Goal: Task Accomplishment & Management: Use online tool/utility

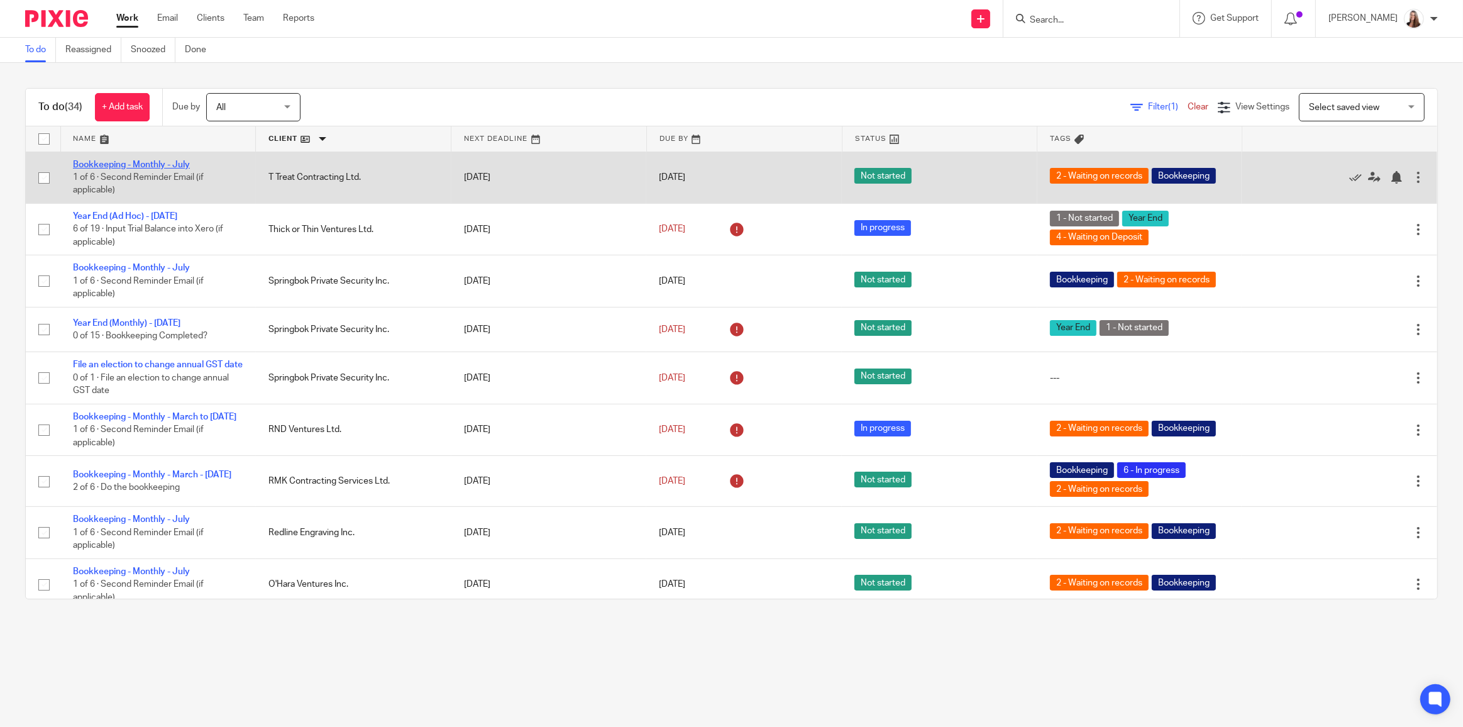
click at [152, 165] on link "Bookkeeping - Monthly - July" at bounding box center [131, 164] width 117 height 9
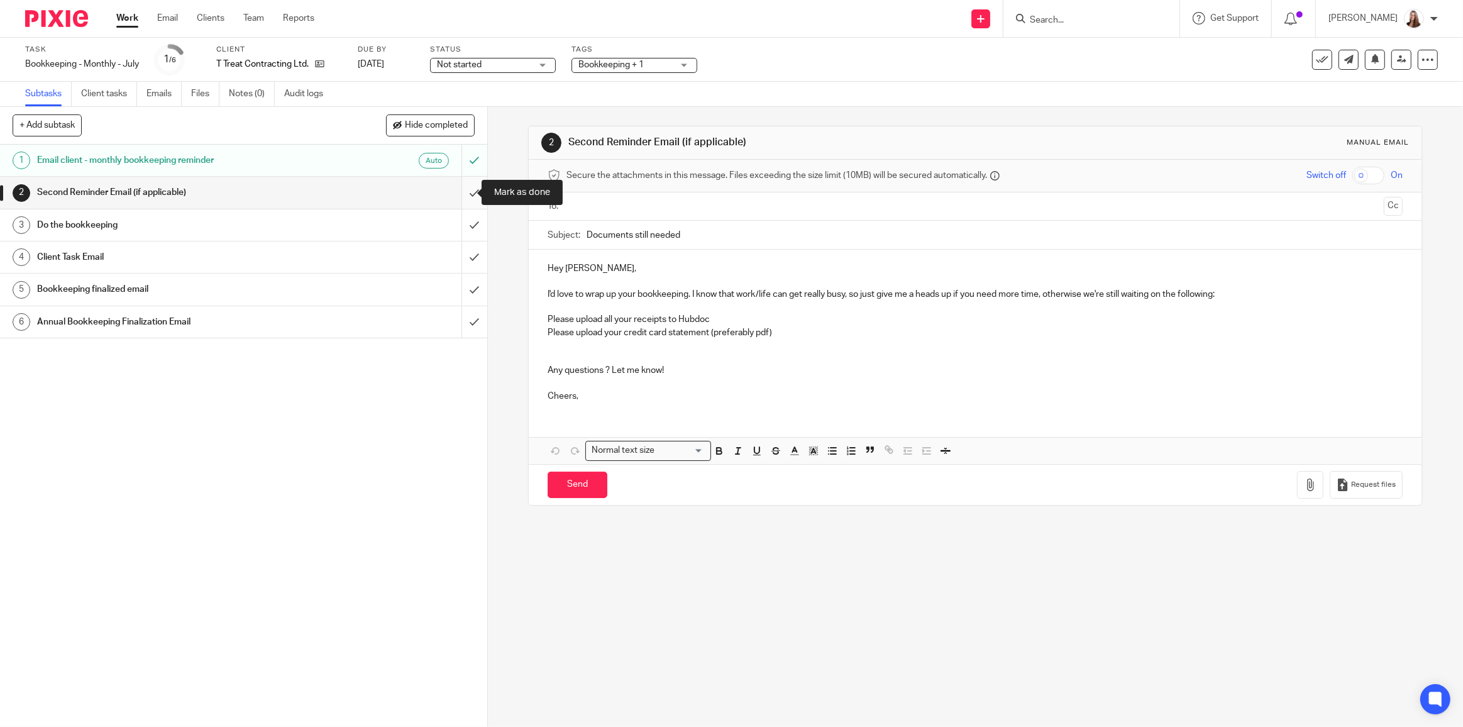
click at [467, 195] on input "submit" at bounding box center [243, 192] width 487 height 31
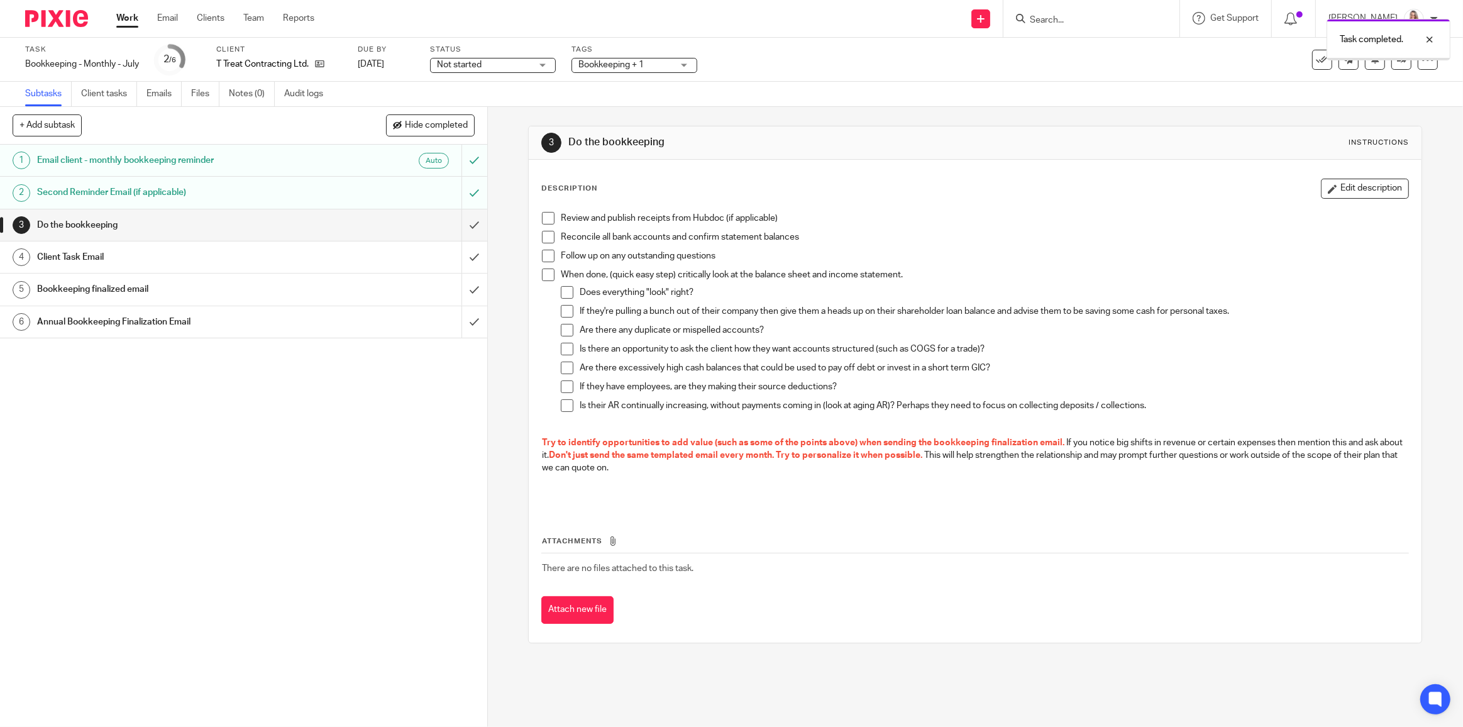
drag, startPoint x: 544, startPoint y: 218, endPoint x: 547, endPoint y: 230, distance: 12.8
click at [544, 218] on span at bounding box center [548, 218] width 13 height 13
click at [547, 236] on span at bounding box center [548, 237] width 13 height 13
click at [543, 251] on span at bounding box center [548, 256] width 13 height 13
drag, startPoint x: 546, startPoint y: 271, endPoint x: 545, endPoint y: 277, distance: 6.4
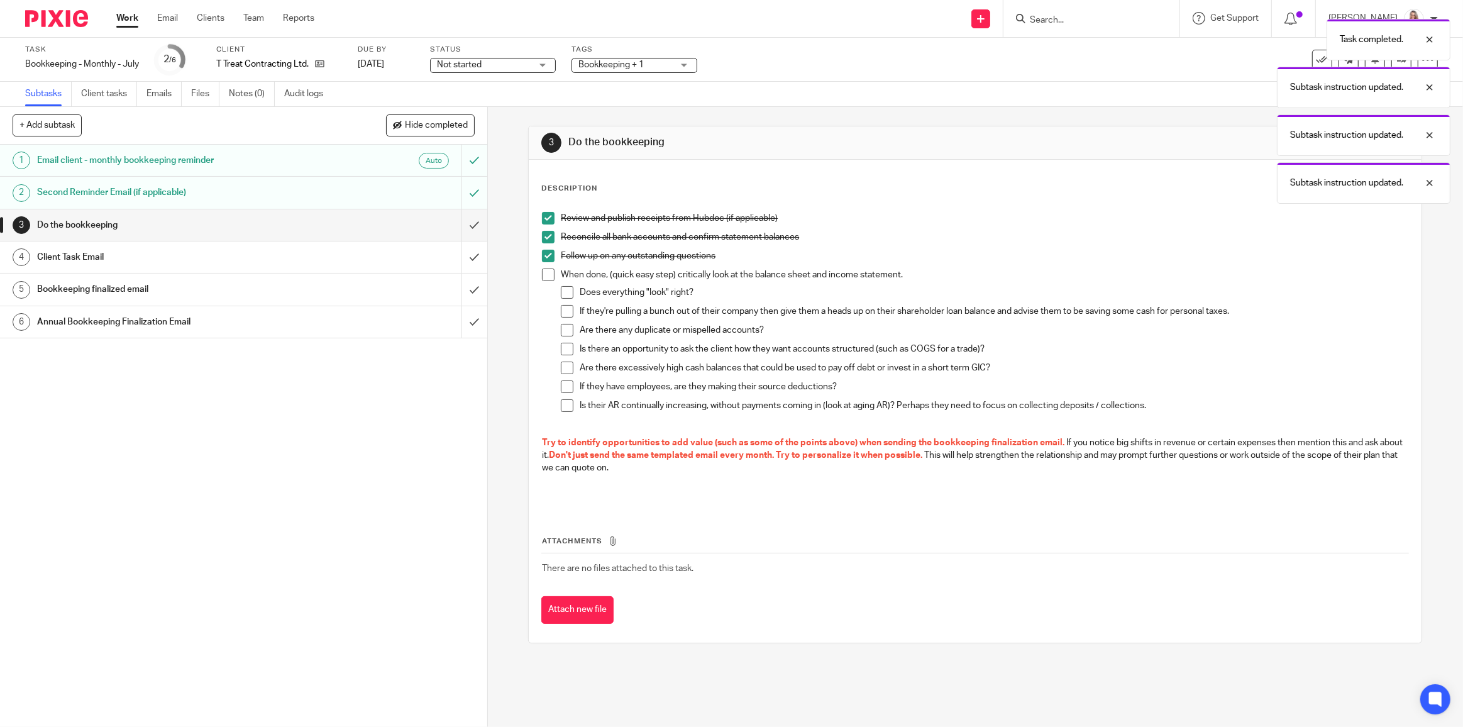
click at [545, 272] on span at bounding box center [548, 275] width 13 height 13
click at [563, 296] on span at bounding box center [567, 292] width 13 height 13
click at [565, 311] on span at bounding box center [567, 311] width 13 height 13
click at [564, 325] on span at bounding box center [567, 330] width 13 height 13
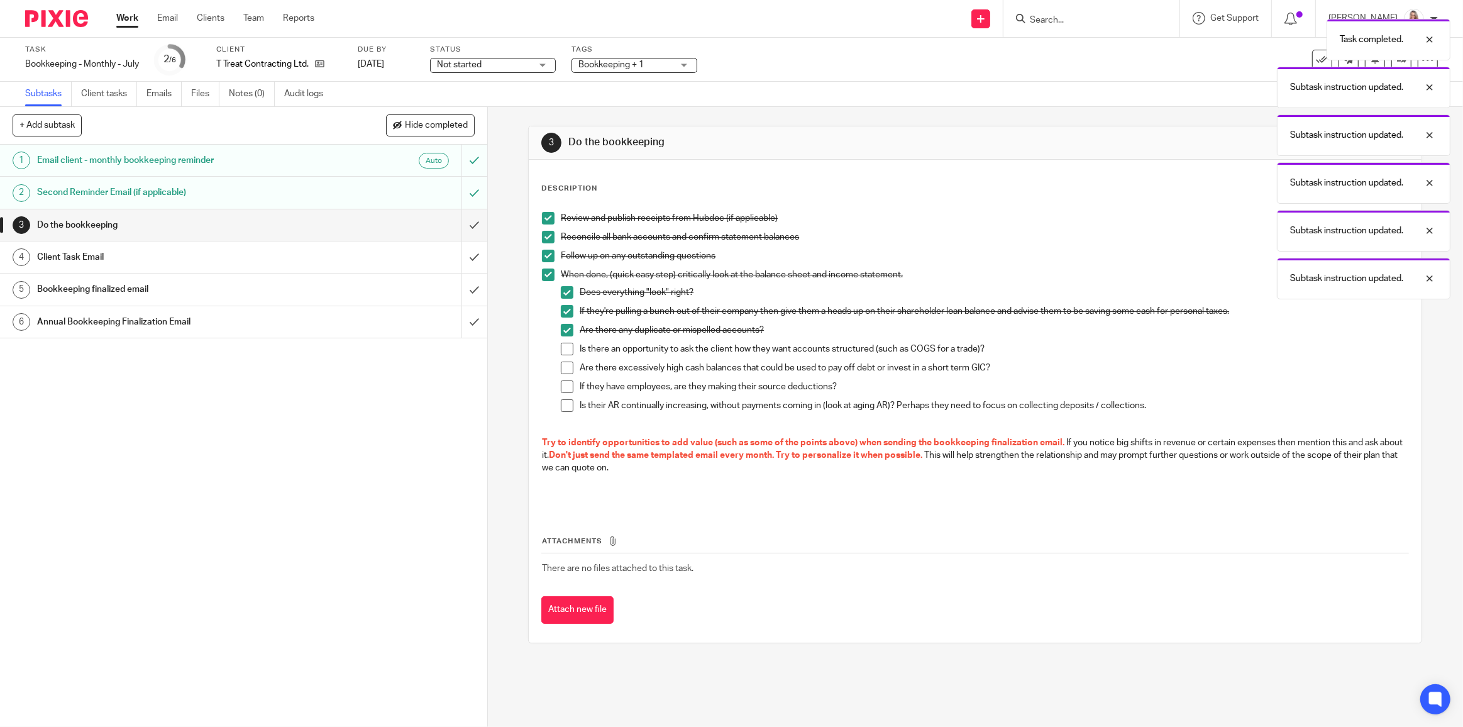
click at [564, 350] on span at bounding box center [567, 349] width 13 height 13
click at [562, 364] on span at bounding box center [567, 368] width 13 height 13
click at [563, 393] on li "If they have employees, are they making their source deductions?" at bounding box center [985, 389] width 848 height 19
click at [564, 389] on span at bounding box center [567, 386] width 13 height 13
click at [566, 406] on span at bounding box center [567, 405] width 13 height 13
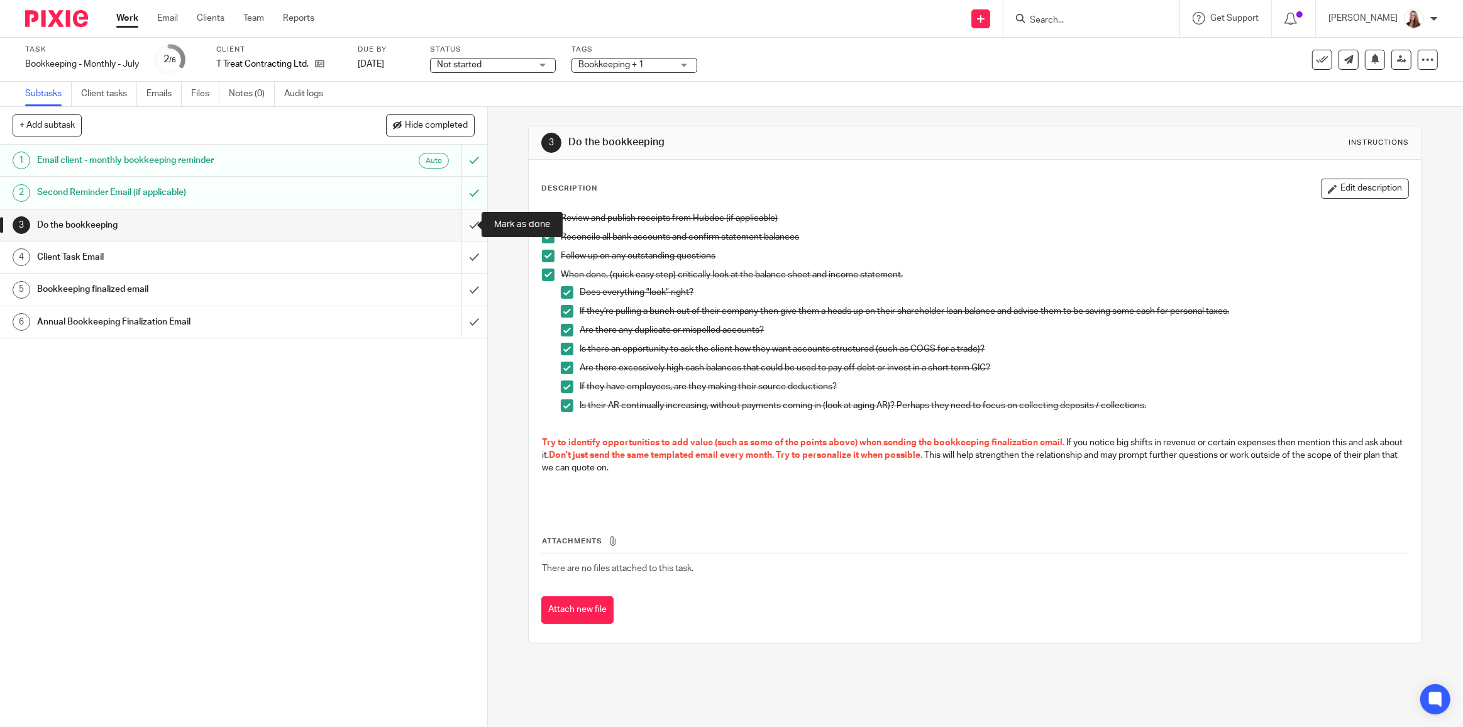
click at [463, 225] on input "submit" at bounding box center [243, 224] width 487 height 31
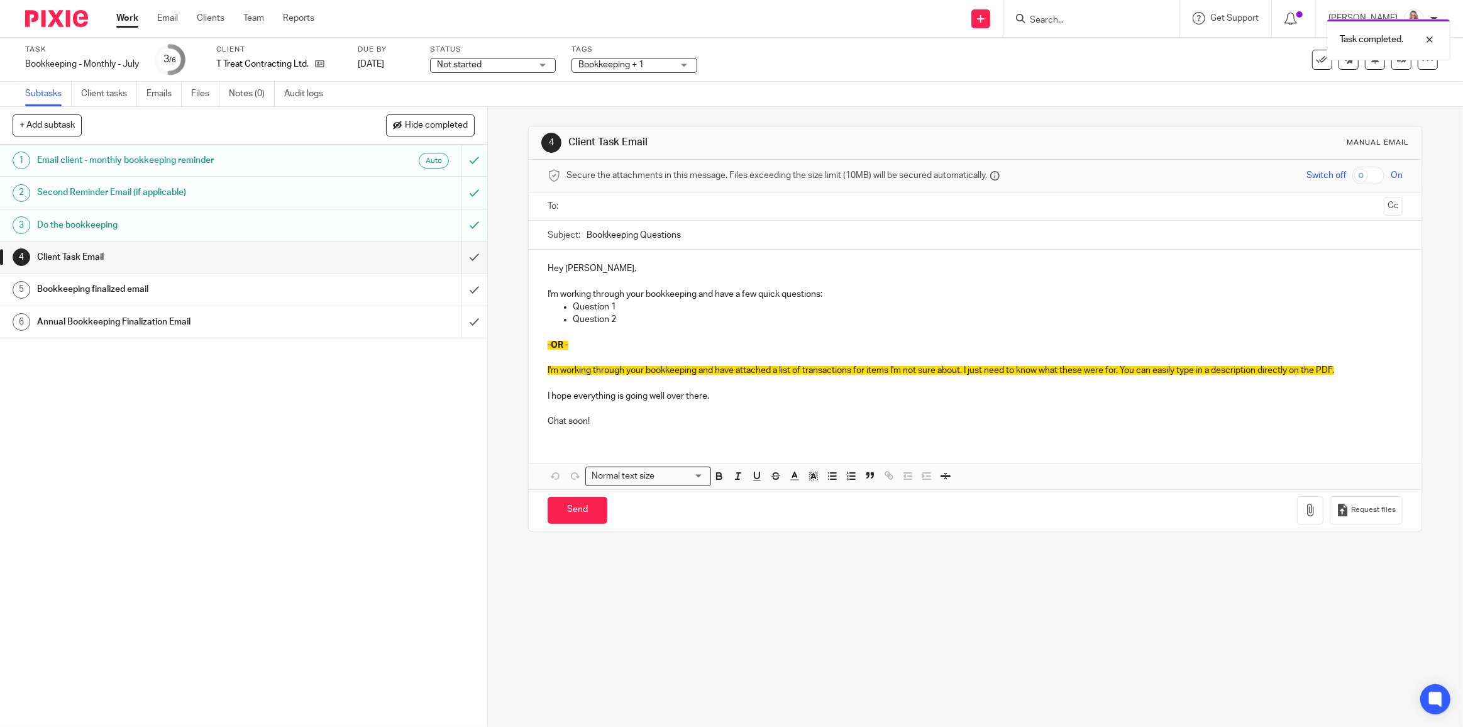
click at [582, 231] on div "Subject: Bookkeeping Questions" at bounding box center [975, 235] width 855 height 28
click at [466, 253] on input "submit" at bounding box center [243, 256] width 487 height 31
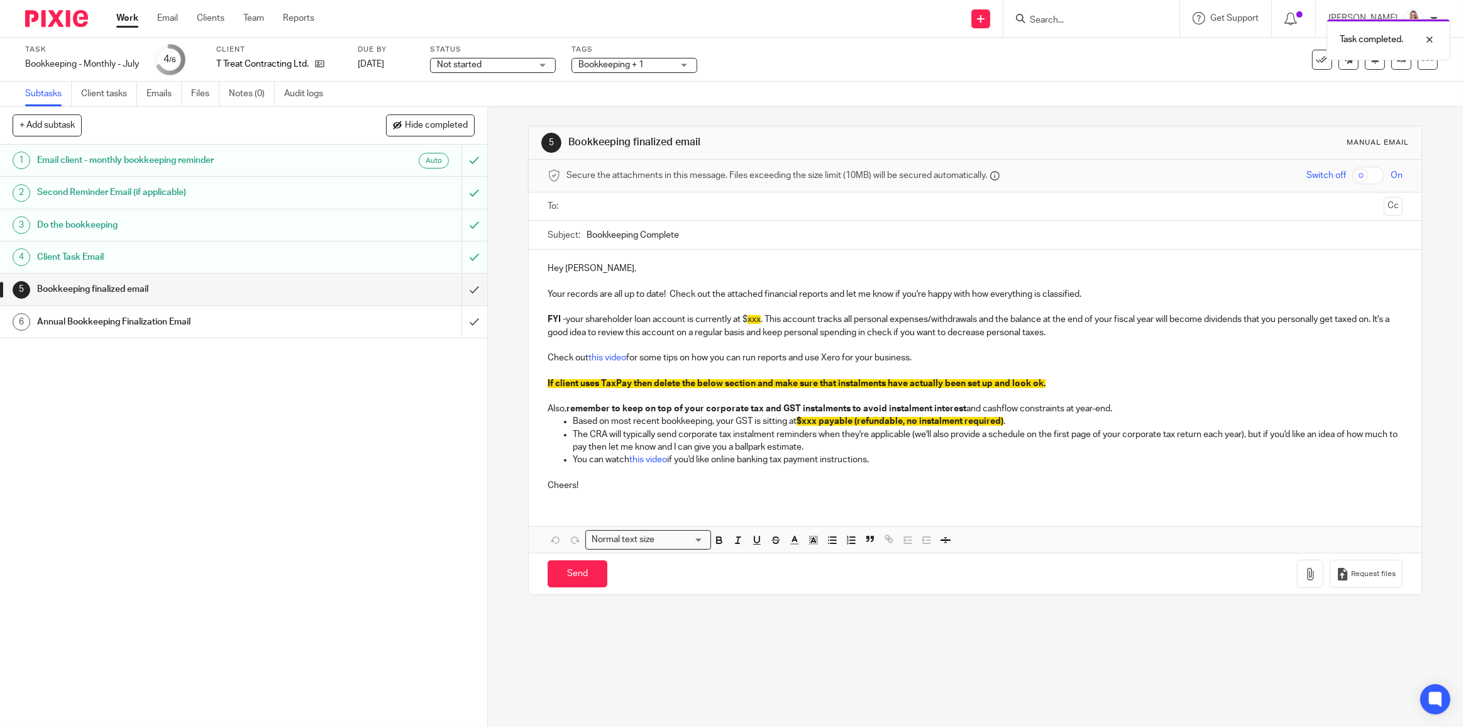
click at [587, 237] on input "Bookkeeping Complete" at bounding box center [995, 235] width 816 height 28
type input "July Bookkeeping Complete"
click at [744, 320] on p "FYI - your shareholder loan account is currently at $ xxx . This account tracks…" at bounding box center [975, 326] width 855 height 26
drag, startPoint x: 761, startPoint y: 319, endPoint x: 750, endPoint y: 319, distance: 11.3
click at [750, 319] on span "xxx" at bounding box center [754, 319] width 13 height 9
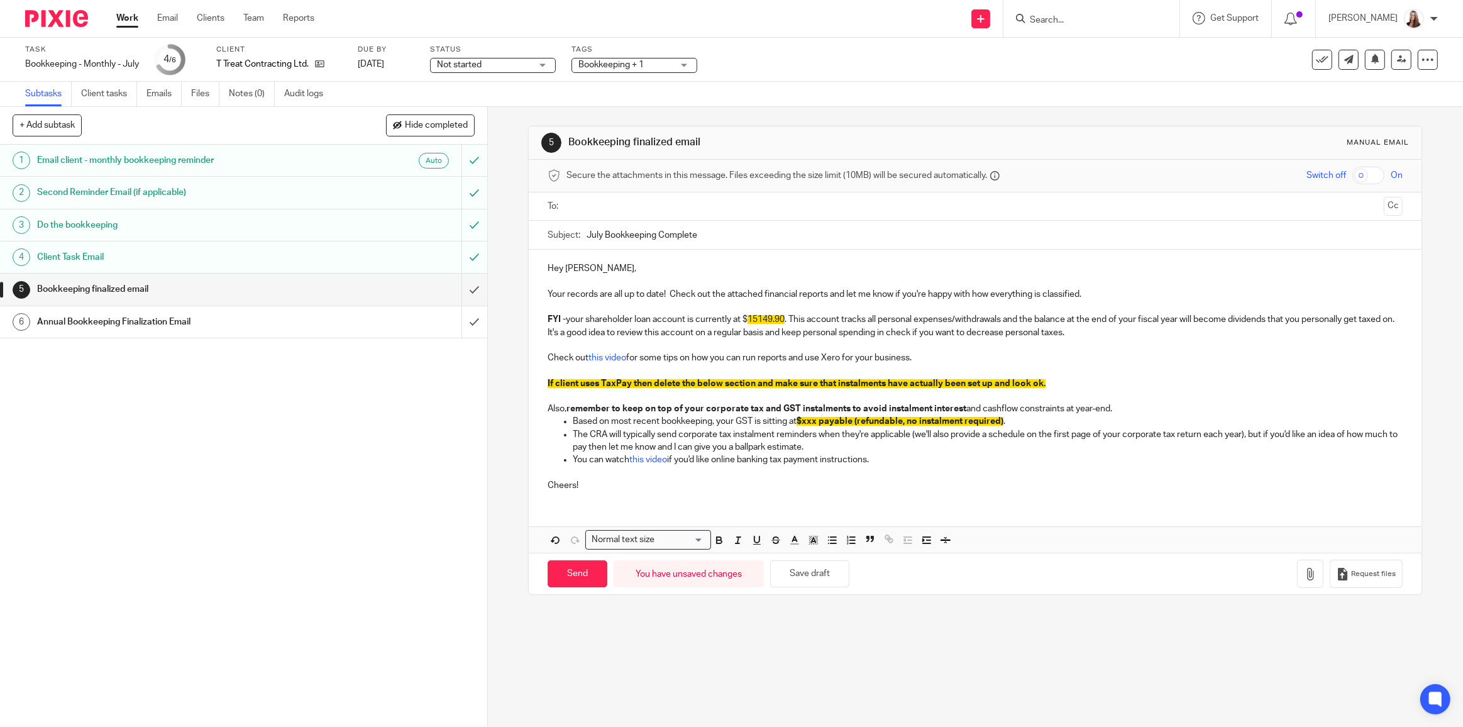
click at [1125, 475] on p "Cheers!" at bounding box center [975, 479] width 855 height 26
click at [784, 324] on p "FYI - your shareholder loan account is currently at $ 15149.90 . This account t…" at bounding box center [975, 326] width 855 height 26
drag, startPoint x: 786, startPoint y: 318, endPoint x: 748, endPoint y: 316, distance: 37.8
click at [748, 316] on p "FYI - your shareholder loan account is currently at $ 15149.90 . This account t…" at bounding box center [975, 326] width 855 height 26
click at [813, 540] on icon "button" at bounding box center [813, 540] width 11 height 11
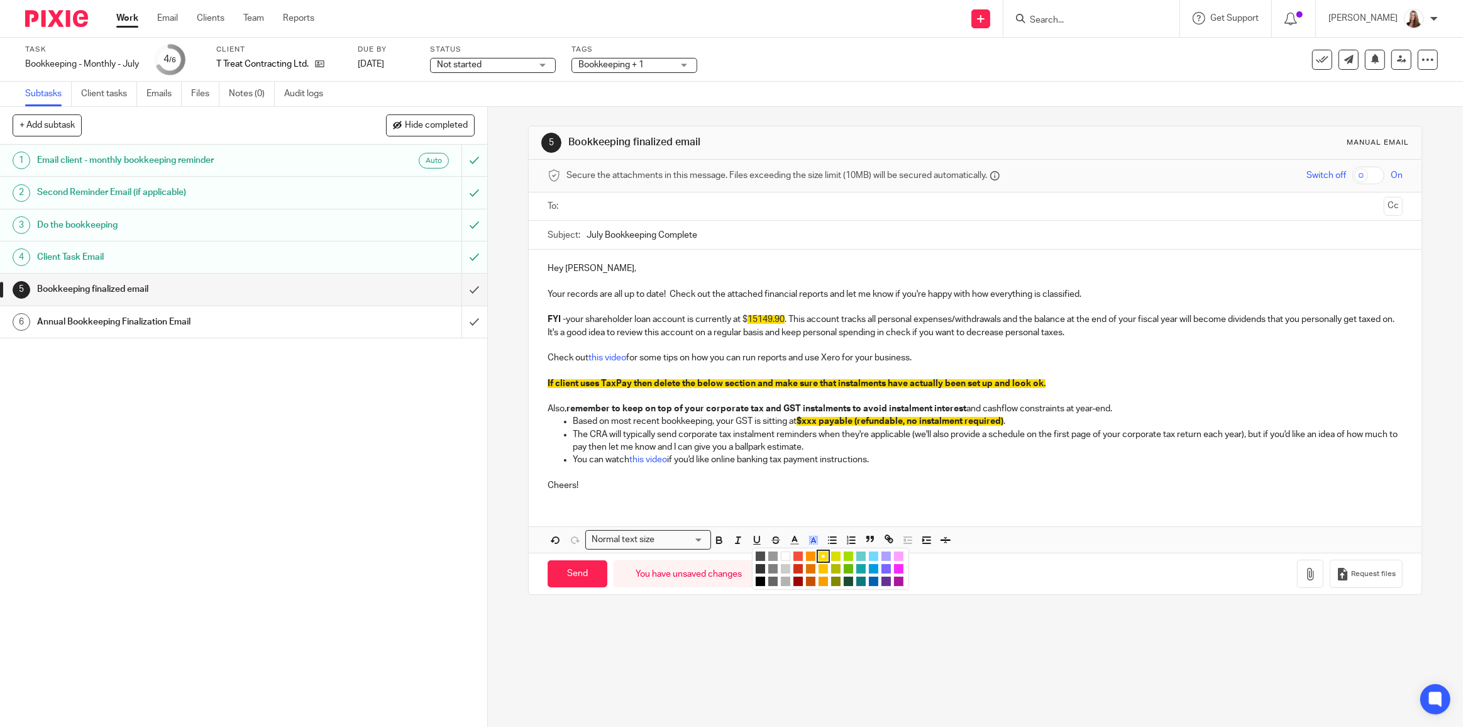
click at [782, 552] on li "color:#FFFFFF" at bounding box center [785, 556] width 9 height 9
click at [1081, 375] on p at bounding box center [975, 370] width 855 height 13
drag, startPoint x: 744, startPoint y: 316, endPoint x: 786, endPoint y: 319, distance: 41.7
click at [786, 319] on p "FYI - your shareholder loan account is currently at $15149.90. This account tra…" at bounding box center [975, 326] width 855 height 26
click at [718, 540] on icon "button" at bounding box center [719, 541] width 5 height 3
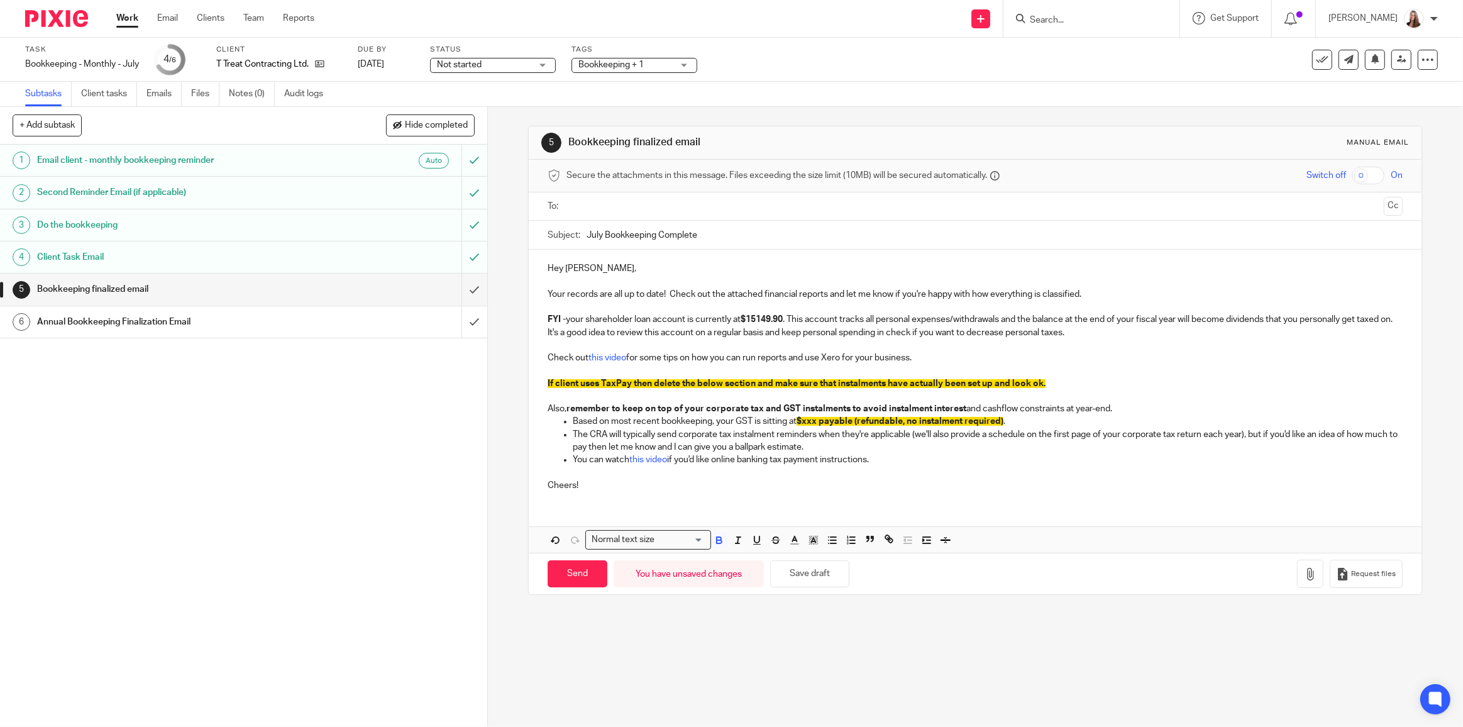
drag, startPoint x: 1021, startPoint y: 468, endPoint x: 985, endPoint y: 429, distance: 52.5
click at [1018, 460] on div "Hey Tyler, Your records are all up to date! Check out the attached financial re…" at bounding box center [975, 376] width 893 height 252
click at [783, 318] on strong "$15149.90" at bounding box center [762, 319] width 42 height 9
drag, startPoint x: 789, startPoint y: 316, endPoint x: 814, endPoint y: 319, distance: 25.4
click at [814, 319] on p "FYI - your shareholder loan account is currently at $15149.90 owing . This acco…" at bounding box center [975, 326] width 855 height 26
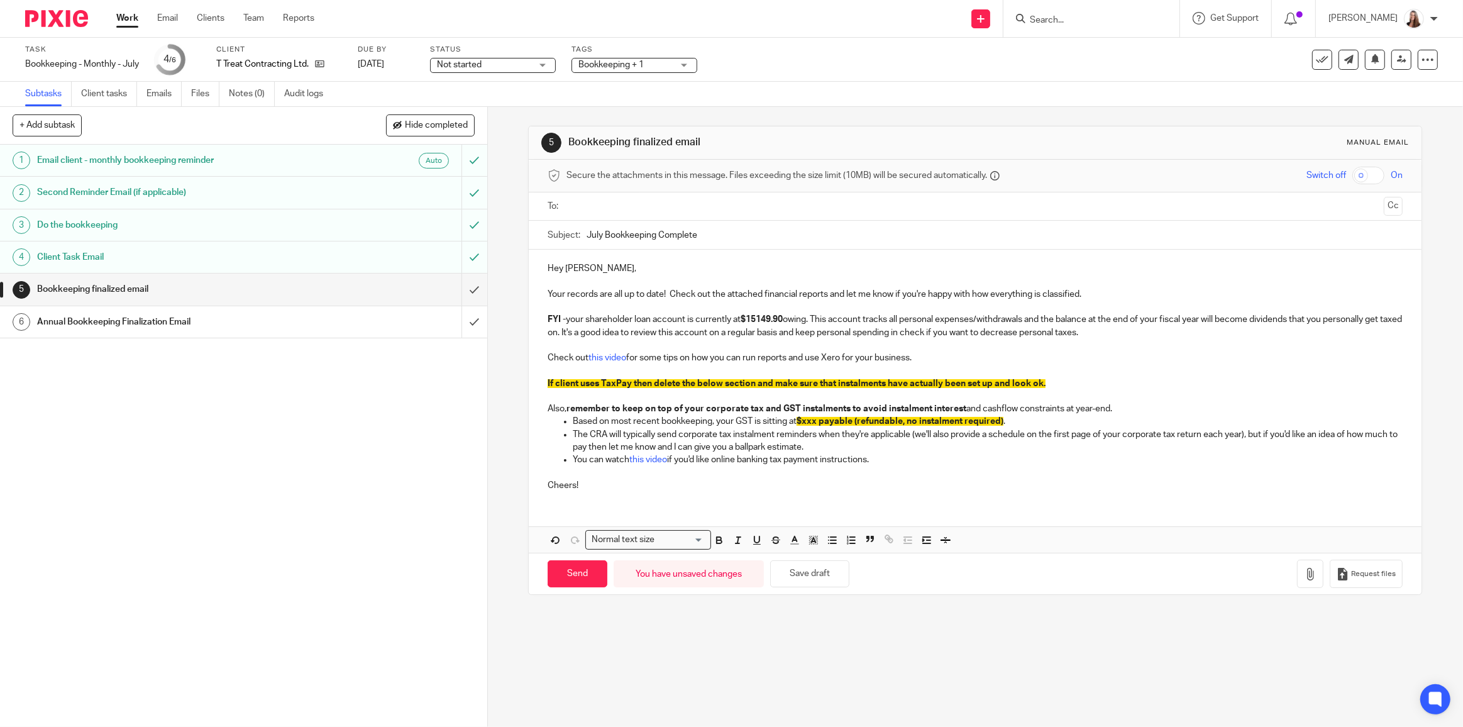
drag, startPoint x: 1029, startPoint y: 353, endPoint x: 1018, endPoint y: 350, distance: 11.7
click at [1029, 353] on p "Check out this video for some tips on how you can run reports and use Xero for …" at bounding box center [975, 358] width 855 height 13
drag, startPoint x: 920, startPoint y: 362, endPoint x: 525, endPoint y: 355, distance: 395.0
click at [529, 355] on div "Hey Tyler, Your records are all up to date! Check out the attached financial re…" at bounding box center [975, 376] width 893 height 252
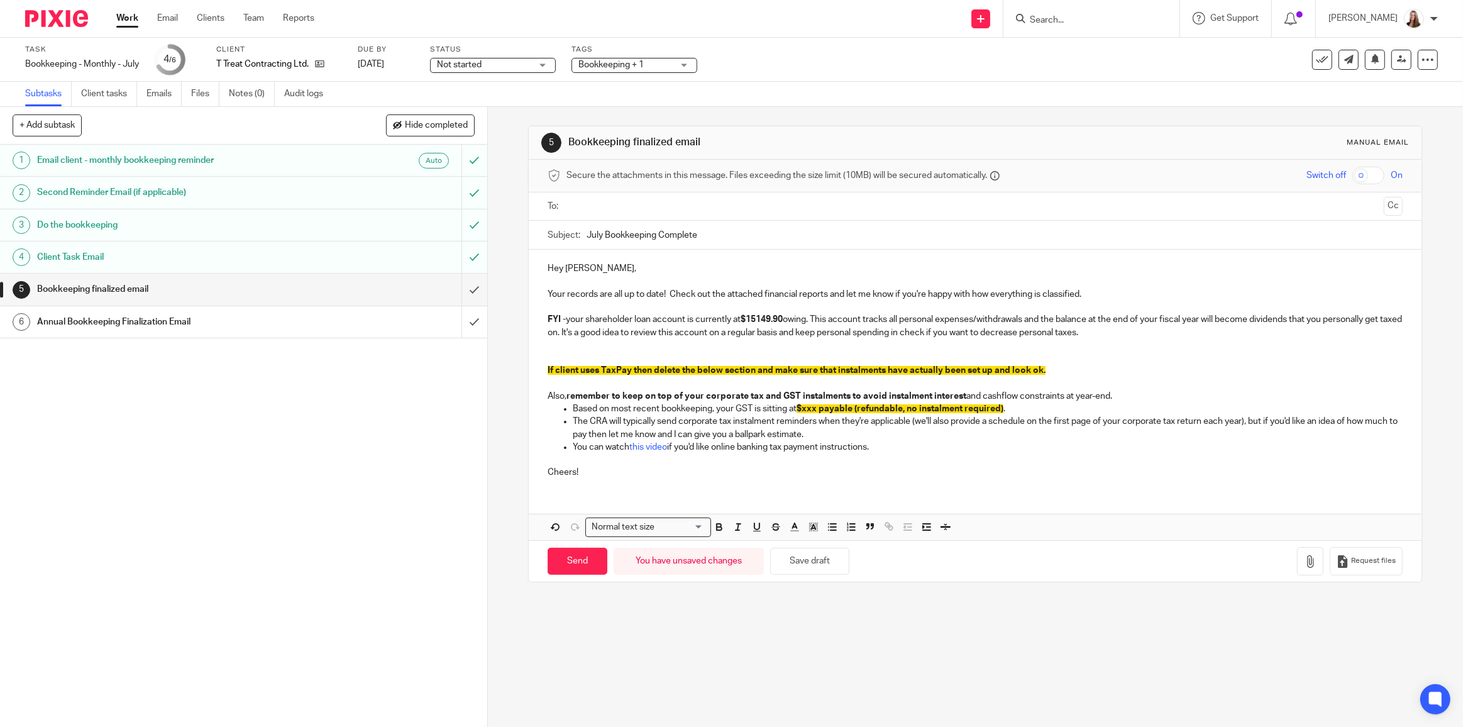
click at [597, 356] on p at bounding box center [975, 358] width 855 height 13
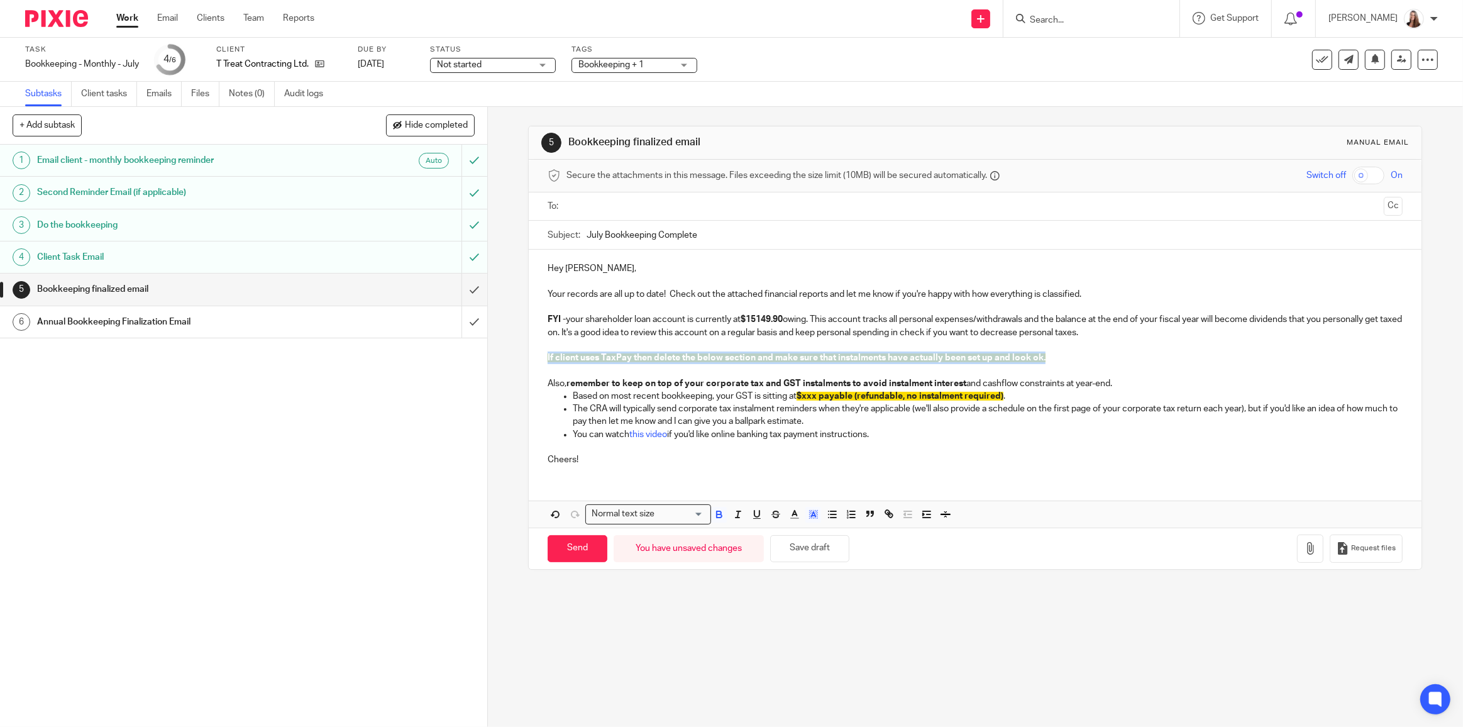
drag, startPoint x: 1081, startPoint y: 361, endPoint x: 407, endPoint y: 357, distance: 674.2
click at [410, 357] on div "+ Add subtask Hide completed Cancel + Add 1 Email client - monthly bookkeeping …" at bounding box center [731, 417] width 1463 height 620
click at [557, 367] on p at bounding box center [975, 370] width 855 height 13
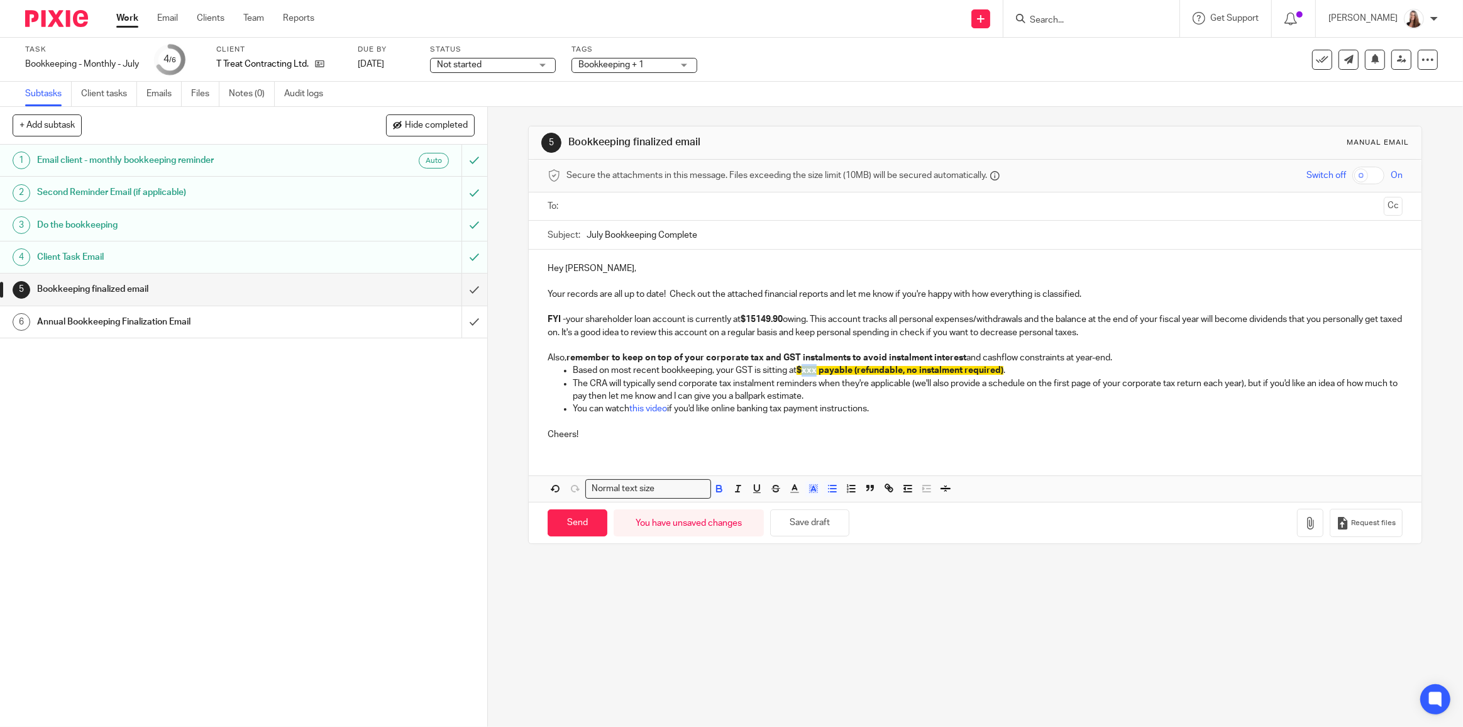
drag, startPoint x: 802, startPoint y: 370, endPoint x: 817, endPoint y: 371, distance: 14.5
click at [817, 371] on span "$xxx payable (refundable, no instalment required)" at bounding box center [900, 370] width 207 height 9
click at [819, 366] on span "$xxx payable (refundable, no instalment required)" at bounding box center [900, 370] width 207 height 9
drag, startPoint x: 817, startPoint y: 366, endPoint x: 802, endPoint y: 370, distance: 14.9
click at [802, 370] on span "$xxx payable (refundable, no instalment required)" at bounding box center [900, 370] width 207 height 9
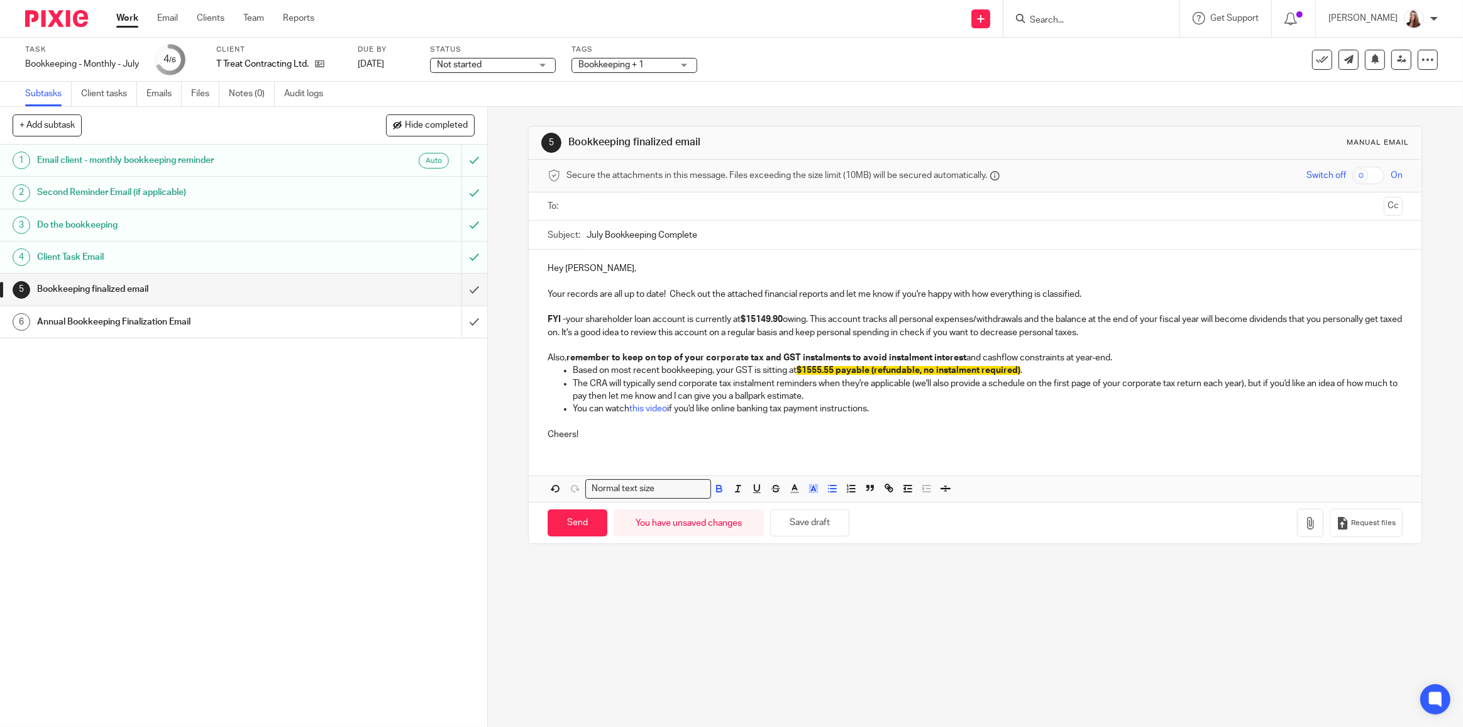
drag, startPoint x: 809, startPoint y: 370, endPoint x: 1024, endPoint y: 370, distance: 215.1
click at [1024, 370] on p "Based on most recent bookkeeping, your GST is sitting at $1555.55 payable (refu…" at bounding box center [988, 370] width 830 height 13
click at [1035, 369] on p "Based on most recent bookkeeping, your GST is sitting at $1555.55 payable (refu…" at bounding box center [988, 370] width 830 height 13
click at [922, 372] on span "$1555.55 payable (refundable, no instalment required)" at bounding box center [909, 370] width 224 height 9
drag, startPoint x: 874, startPoint y: 370, endPoint x: 921, endPoint y: 372, distance: 47.2
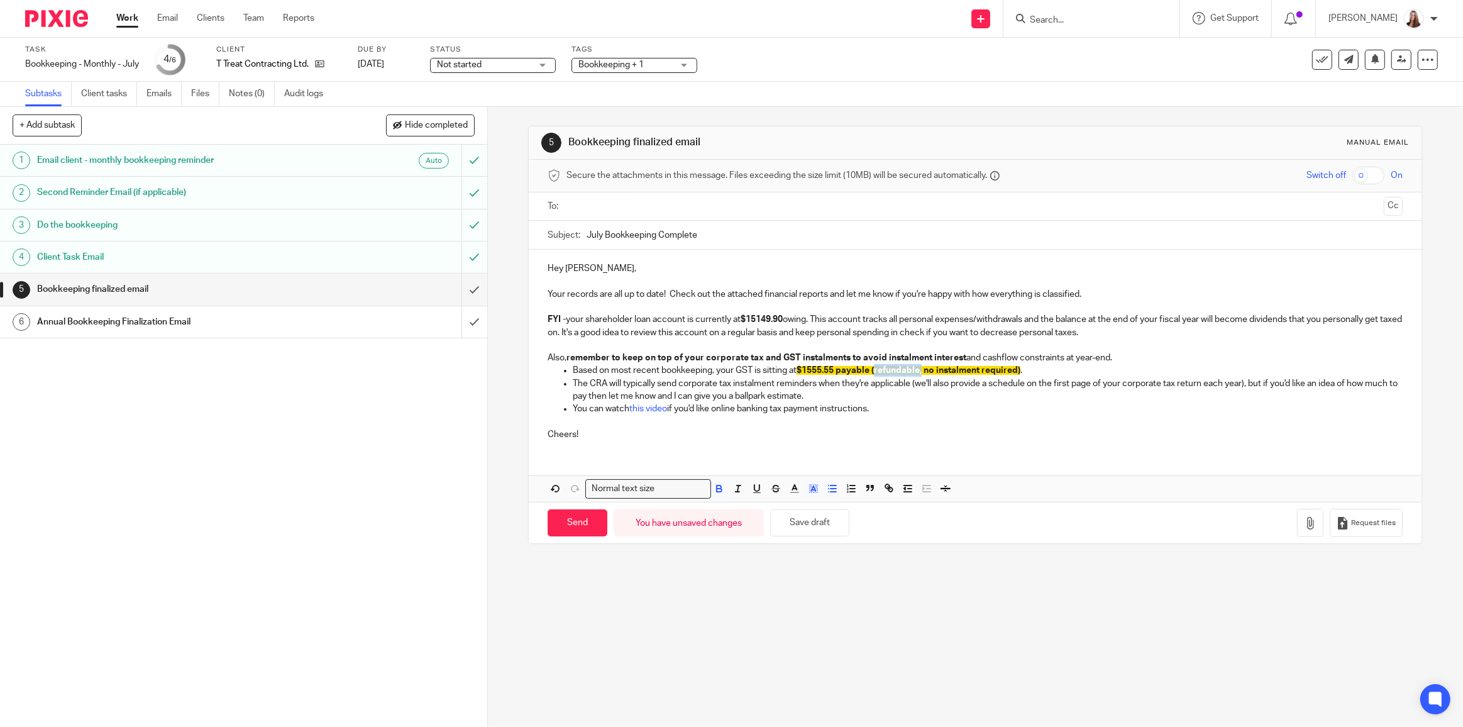
click at [921, 372] on span "$1555.55 payable (refundable, no instalment required)" at bounding box center [909, 370] width 224 height 9
drag, startPoint x: 972, startPoint y: 367, endPoint x: 797, endPoint y: 368, distance: 175.5
click at [797, 368] on p "Based on most recent bookkeeping, your GST is sitting at $1555.55 payable (no i…" at bounding box center [988, 370] width 830 height 13
click at [721, 433] on p "Cheers!" at bounding box center [975, 428] width 855 height 26
click at [835, 415] on p "Cheers!" at bounding box center [975, 428] width 855 height 26
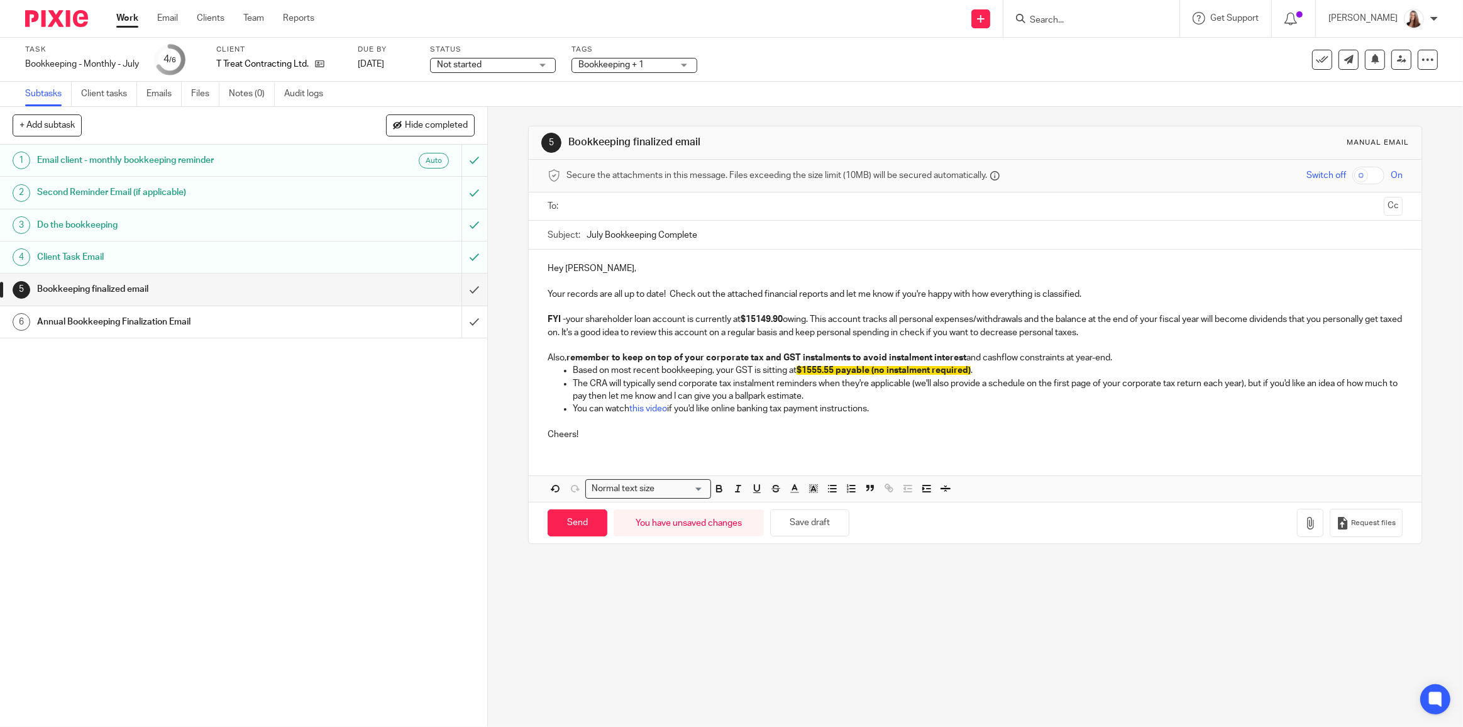
drag, startPoint x: 947, startPoint y: 414, endPoint x: 672, endPoint y: 413, distance: 274.8
click at [644, 413] on div "Hey Tyler, Your records are all up to date! Check out the attached financial re…" at bounding box center [975, 350] width 893 height 201
click at [894, 425] on p "Cheers!" at bounding box center [975, 428] width 855 height 26
drag, startPoint x: 863, startPoint y: 409, endPoint x: 1246, endPoint y: 384, distance: 384.5
click at [1246, 384] on ul "Based on most recent bookkeeping, your GST is sitting at $1555.55 payable (no i…" at bounding box center [975, 389] width 855 height 51
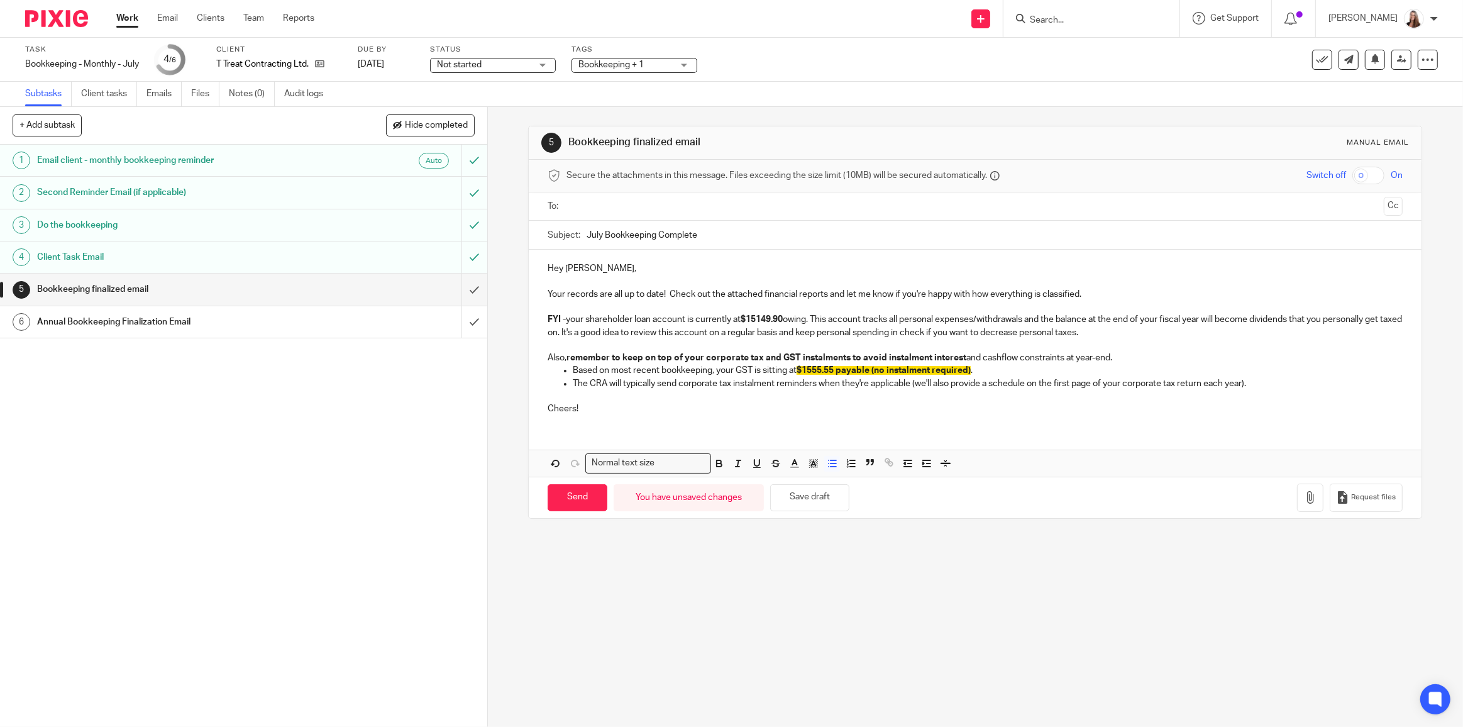
click at [1224, 404] on p "Cheers!" at bounding box center [975, 403] width 855 height 26
drag, startPoint x: 602, startPoint y: 230, endPoint x: 617, endPoint y: 230, distance: 14.5
click at [602, 230] on input "July Bookkeeping Complete" at bounding box center [995, 235] width 816 height 28
type input "July 2025 Bookkeeping Complete"
click at [614, 196] on ul at bounding box center [976, 206] width 816 height 21
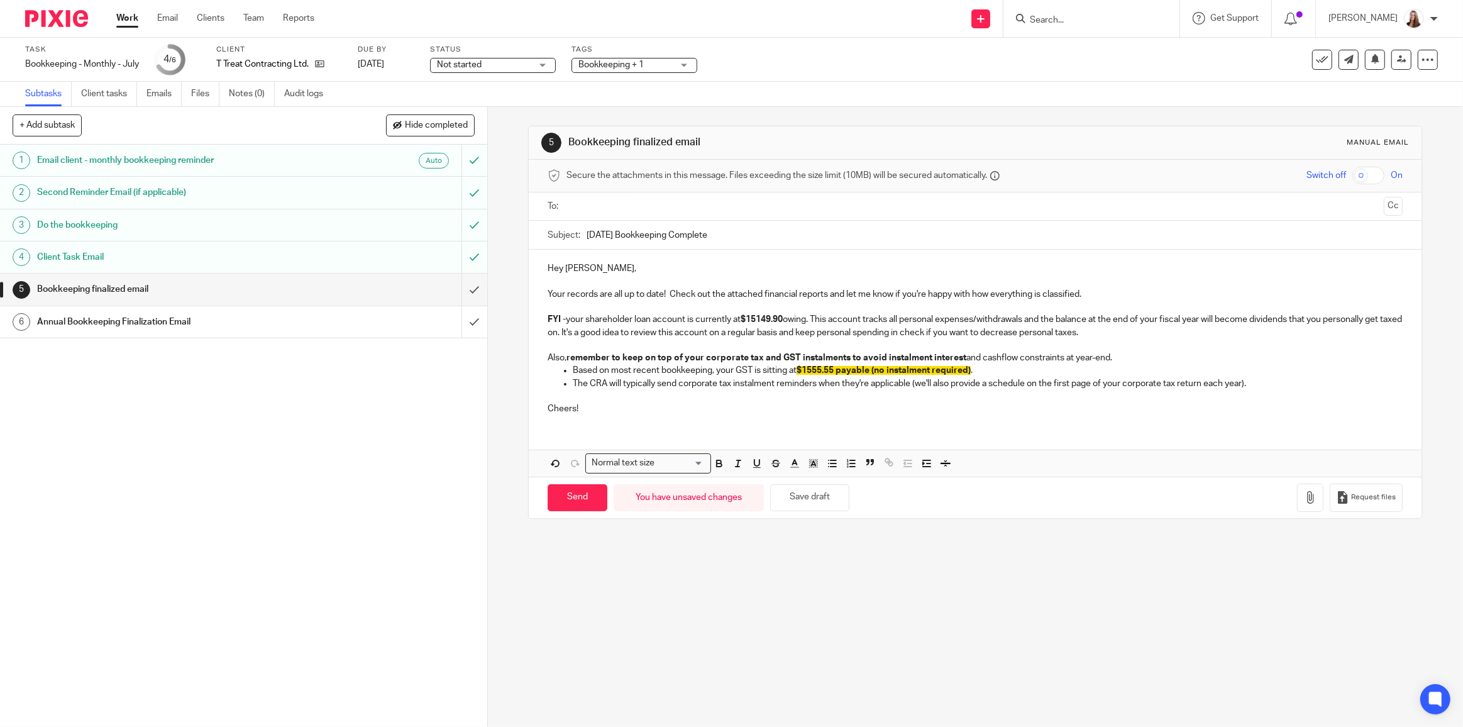
click at [611, 208] on input "text" at bounding box center [975, 206] width 808 height 14
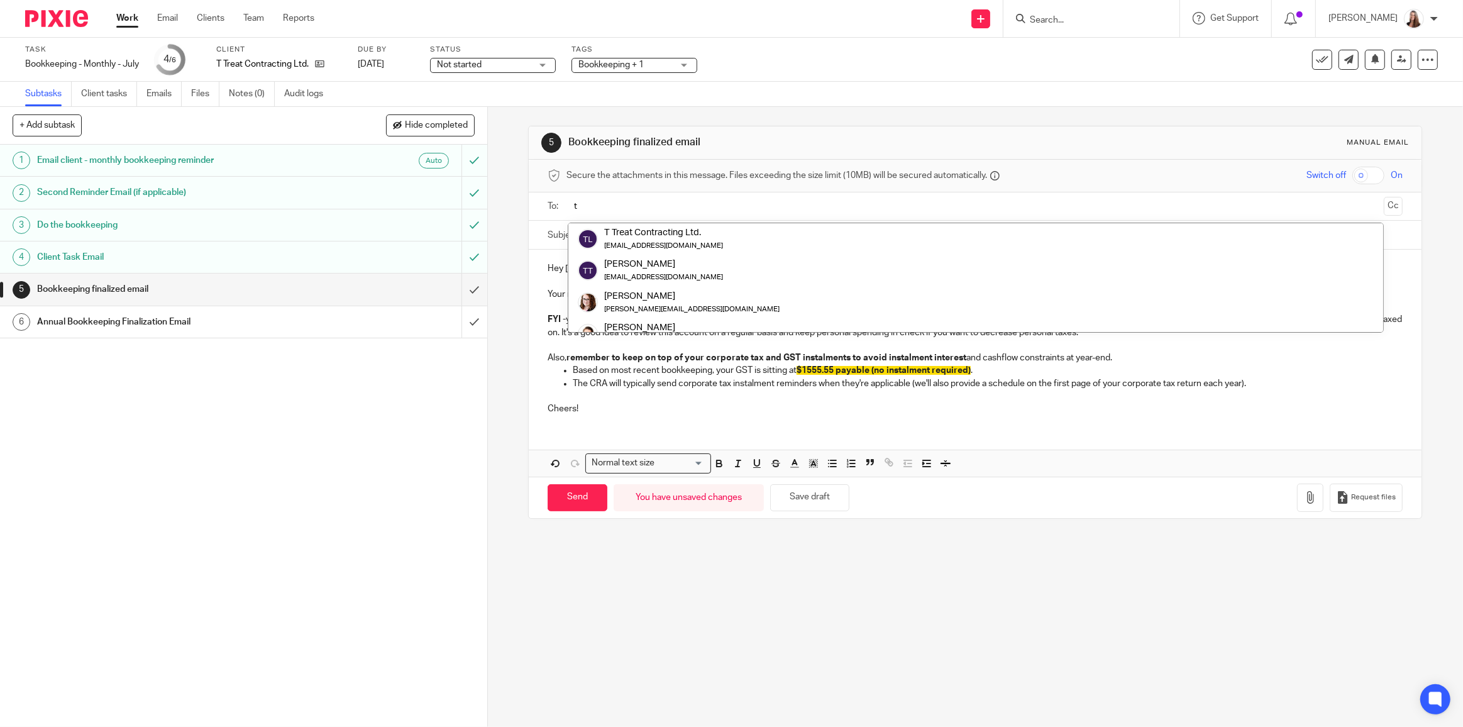
type input "t"
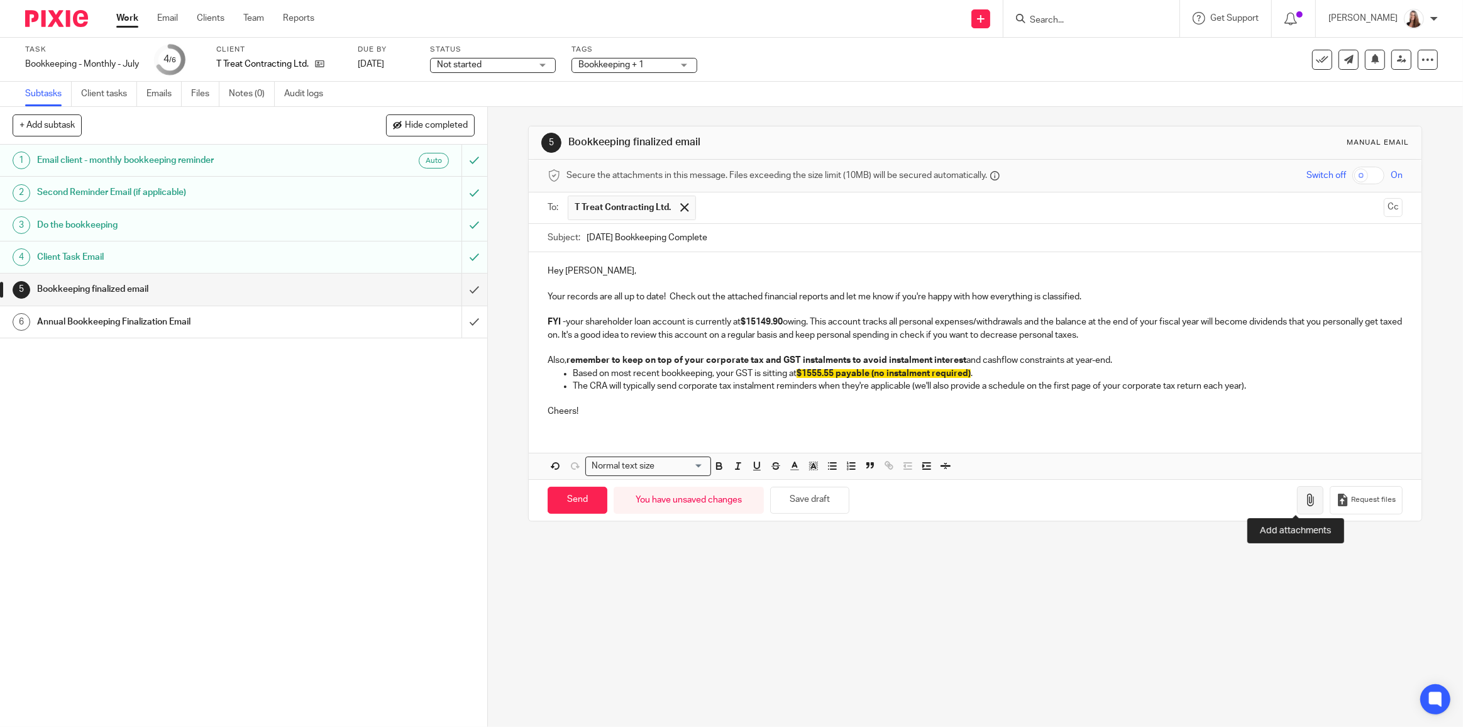
click at [1304, 501] on icon "button" at bounding box center [1310, 500] width 13 height 13
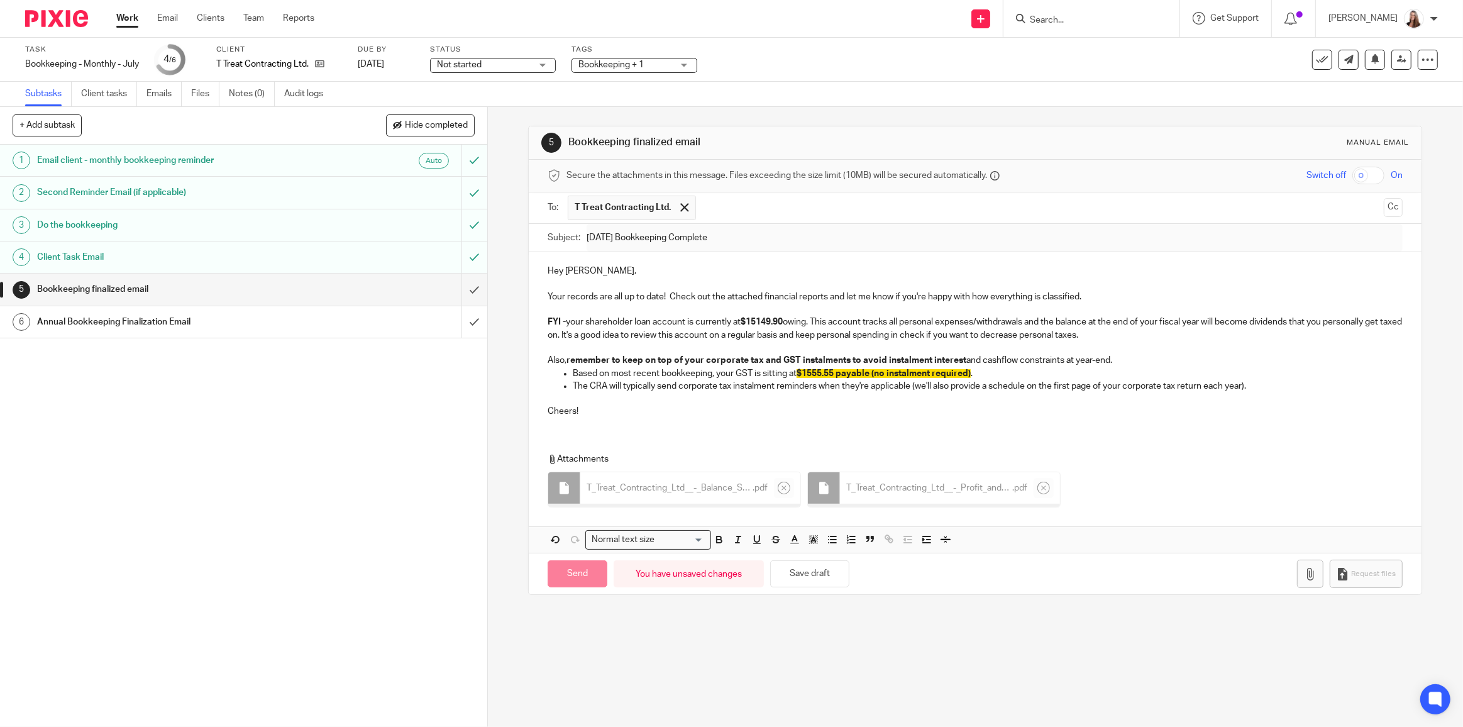
click at [1276, 380] on p "The CRA will typically send corporate tax instalment reminders when they're app…" at bounding box center [988, 386] width 830 height 13
click at [1264, 386] on p "The CRA will typically send corporate tax instalment reminders when they're app…" at bounding box center [988, 386] width 830 height 13
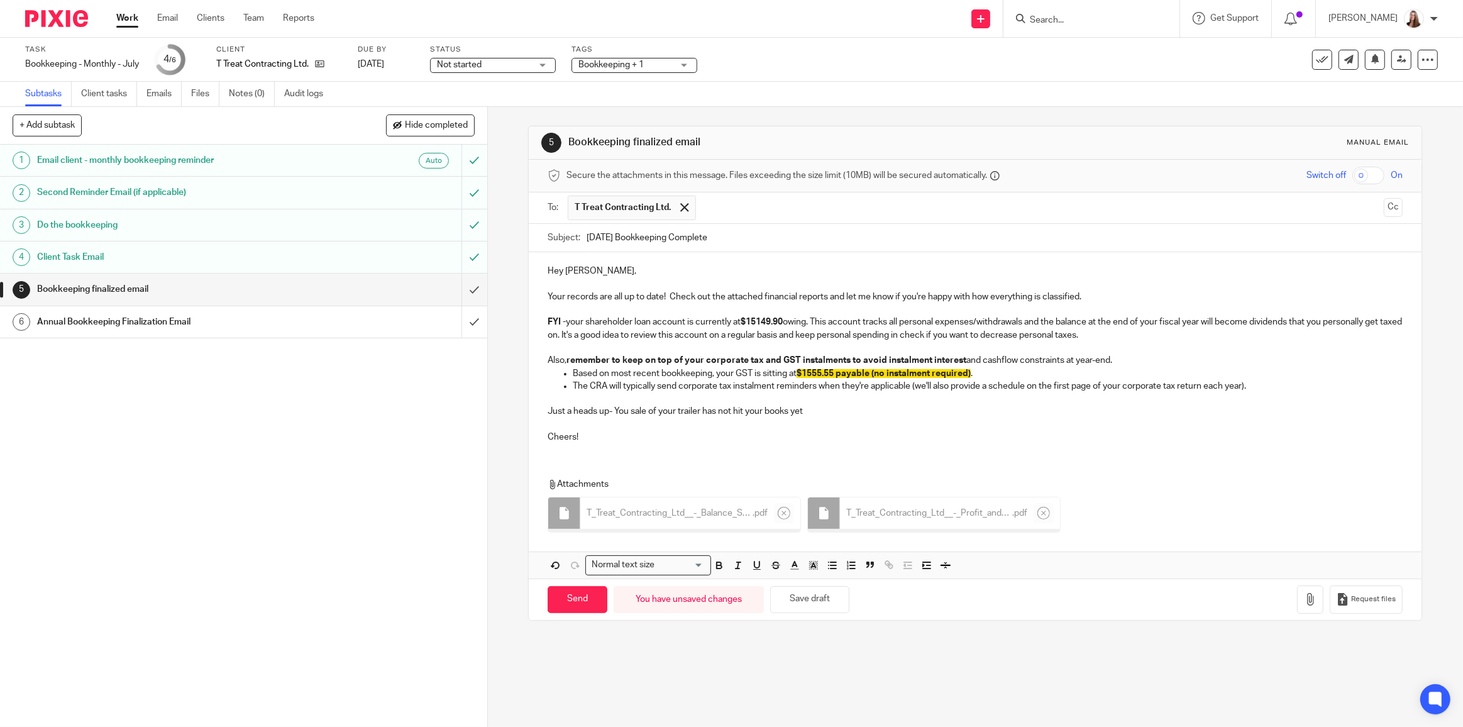
click at [809, 412] on p "Just a heads up- You sale of your trailer has not hit your books yet" at bounding box center [975, 411] width 855 height 13
drag, startPoint x: 809, startPoint y: 406, endPoint x: 701, endPoint y: 415, distance: 108.5
click at [701, 415] on p "Just a heads up- You sale of your trailer has not hit your books yet" at bounding box center [975, 411] width 855 height 13
click at [626, 411] on p "Just a heads up- You sale of your trailer has not hit your books yet" at bounding box center [975, 411] width 855 height 13
click at [819, 405] on p "Just a heads up- Your sale of your trailer has not hit your books yet" at bounding box center [975, 411] width 855 height 13
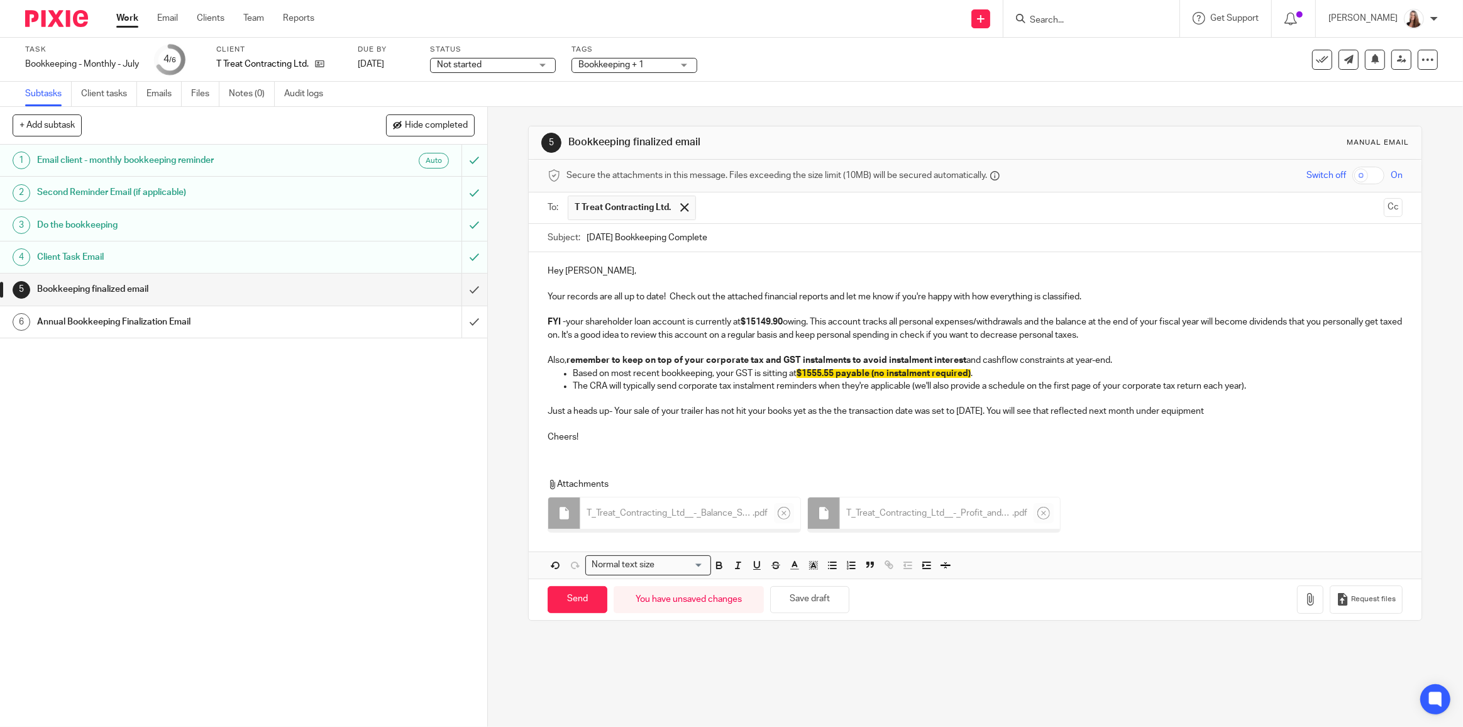
click at [1189, 409] on p "Just a heads up- Your sale of your trailer has not hit your books yet as the th…" at bounding box center [975, 411] width 855 height 13
click at [1183, 413] on p "Just a heads up- Your sale of your trailer has not hit your books yet as the th…" at bounding box center [975, 411] width 855 height 13
click at [1185, 411] on p "Just a heads up- Your sale of your trailer has not hit your books yet as the th…" at bounding box center [975, 411] width 855 height 13
click at [1237, 408] on p "Just a heads up- Your sale of your trailer has not hit your books yet as the th…" at bounding box center [975, 411] width 855 height 13
click at [1313, 413] on p "Just a heads up- Your sale of your trailer has not hit your books yet as the th…" at bounding box center [975, 411] width 855 height 13
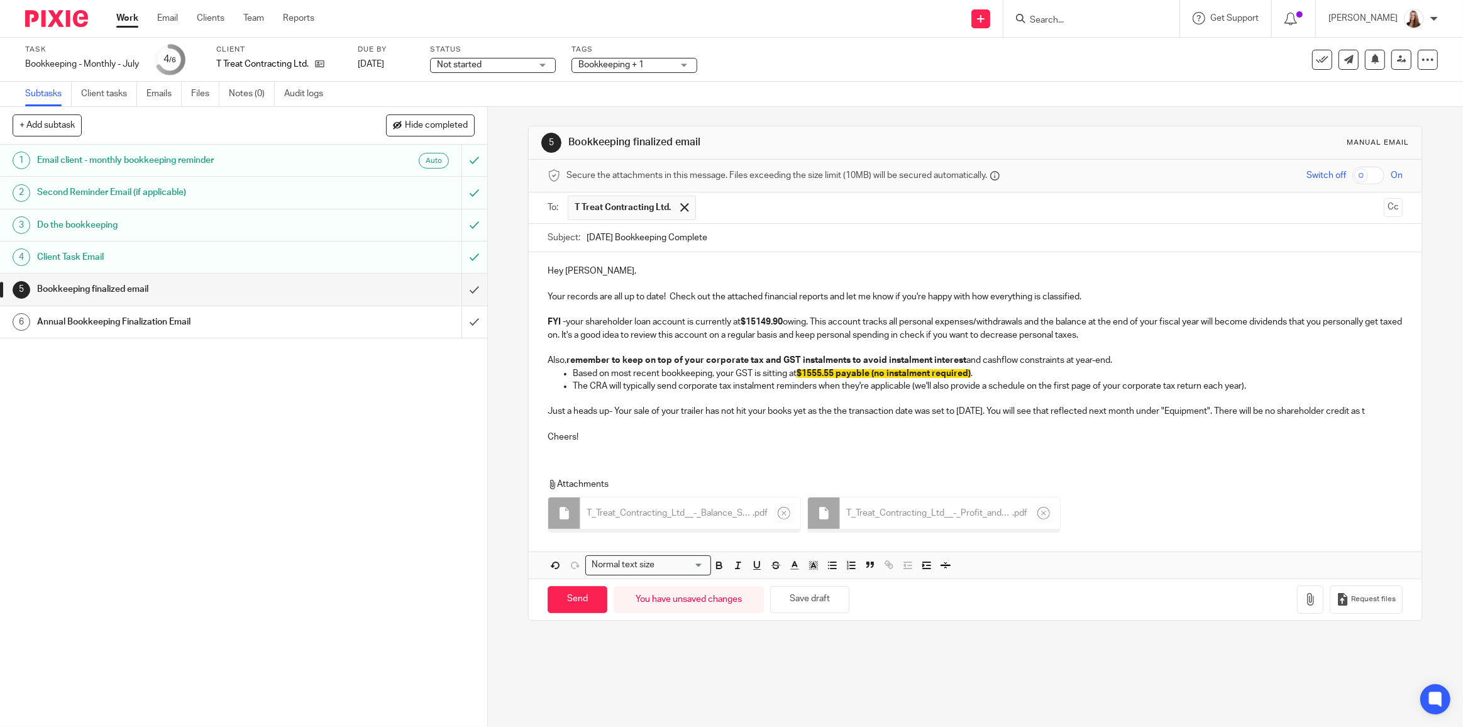
click at [645, 411] on p "Just a heads up- Your sale of your trailer has not hit your books yet as the th…" at bounding box center [975, 411] width 855 height 13
click at [645, 416] on p "Just a heads up- Your sale of your trailer has not hit your books yet as the th…" at bounding box center [975, 411] width 855 height 13
click at [643, 418] on p "Just a heads up- Your sale of your trailer has not hit your books yet as the th…" at bounding box center [975, 411] width 855 height 13
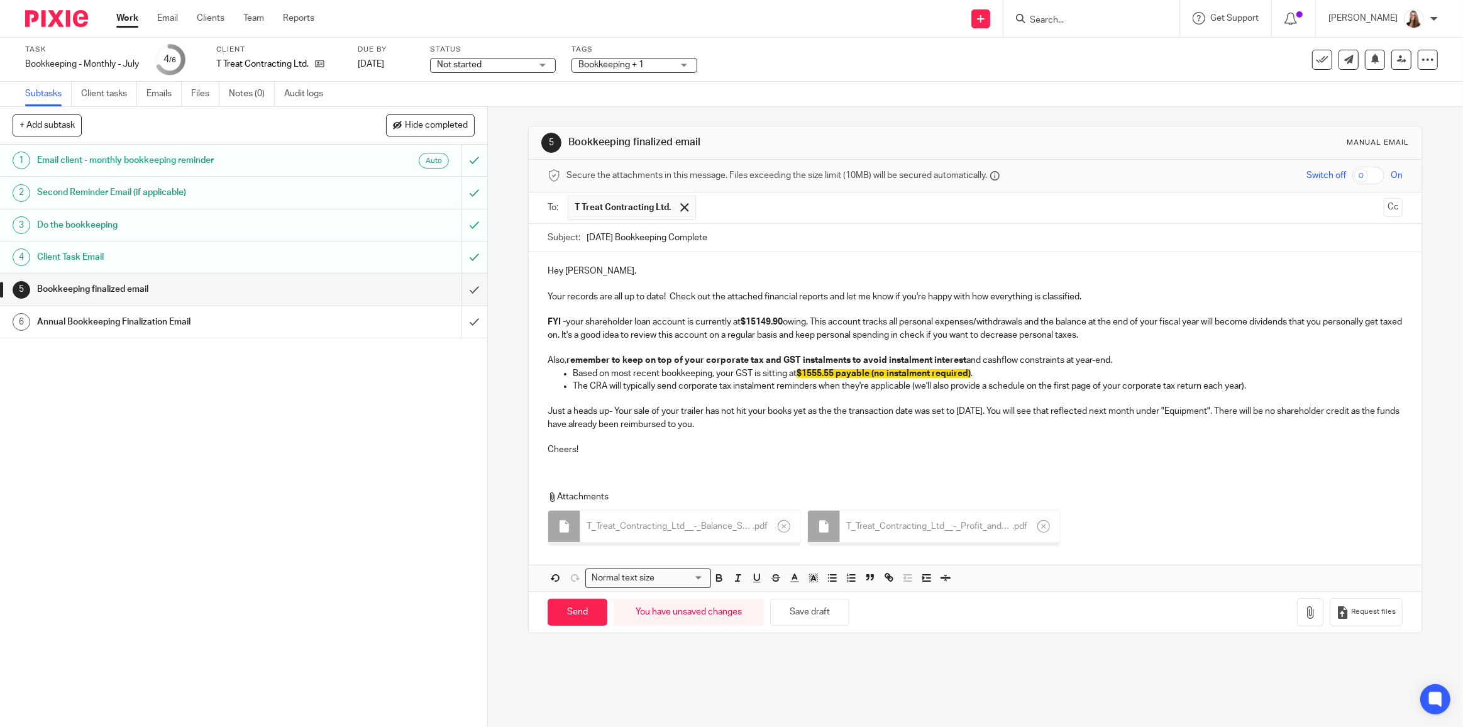
drag, startPoint x: 740, startPoint y: 421, endPoint x: 701, endPoint y: 419, distance: 38.4
click at [701, 419] on p "Just a heads up- Your sale of your trailer has not hit your books yet as the th…" at bounding box center [975, 418] width 855 height 26
click at [580, 603] on input "Send" at bounding box center [578, 612] width 60 height 27
type input "Sent"
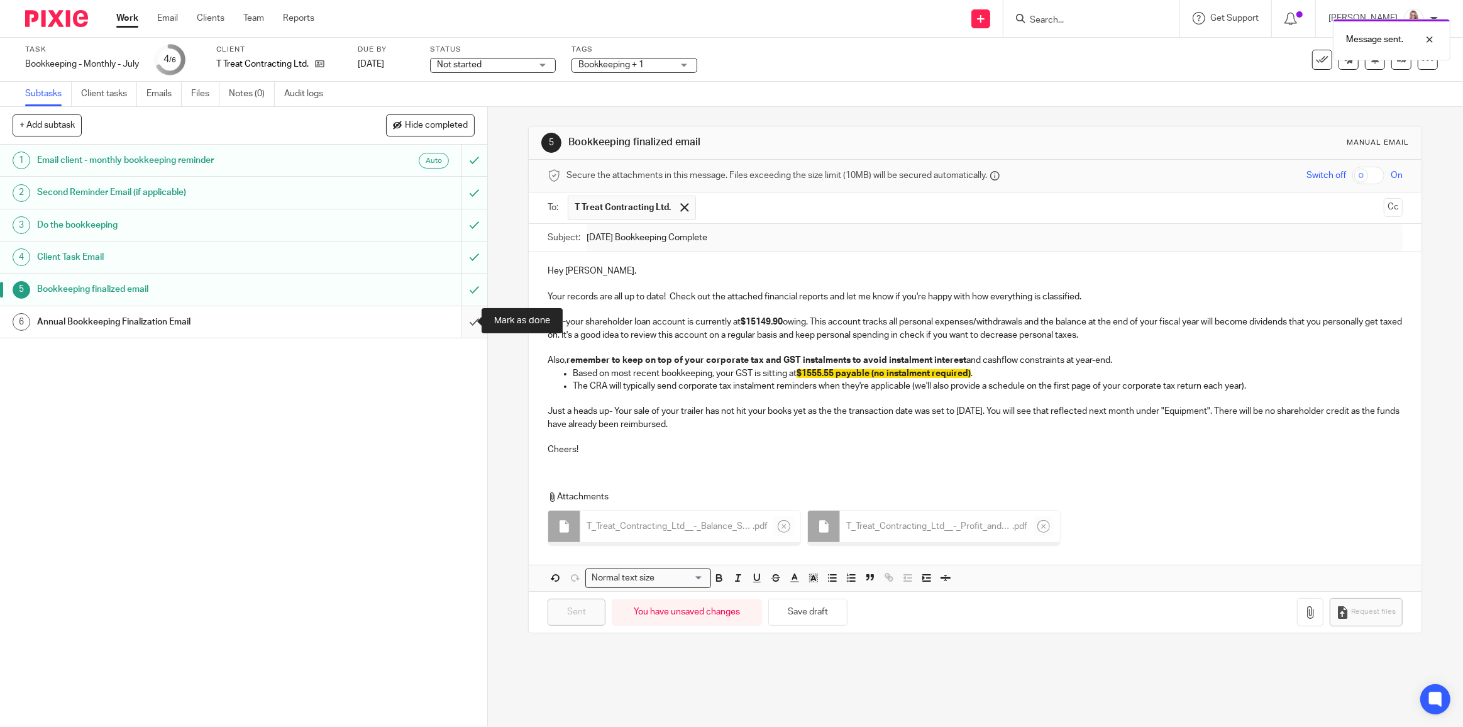
click at [462, 318] on input "submit" at bounding box center [243, 321] width 487 height 31
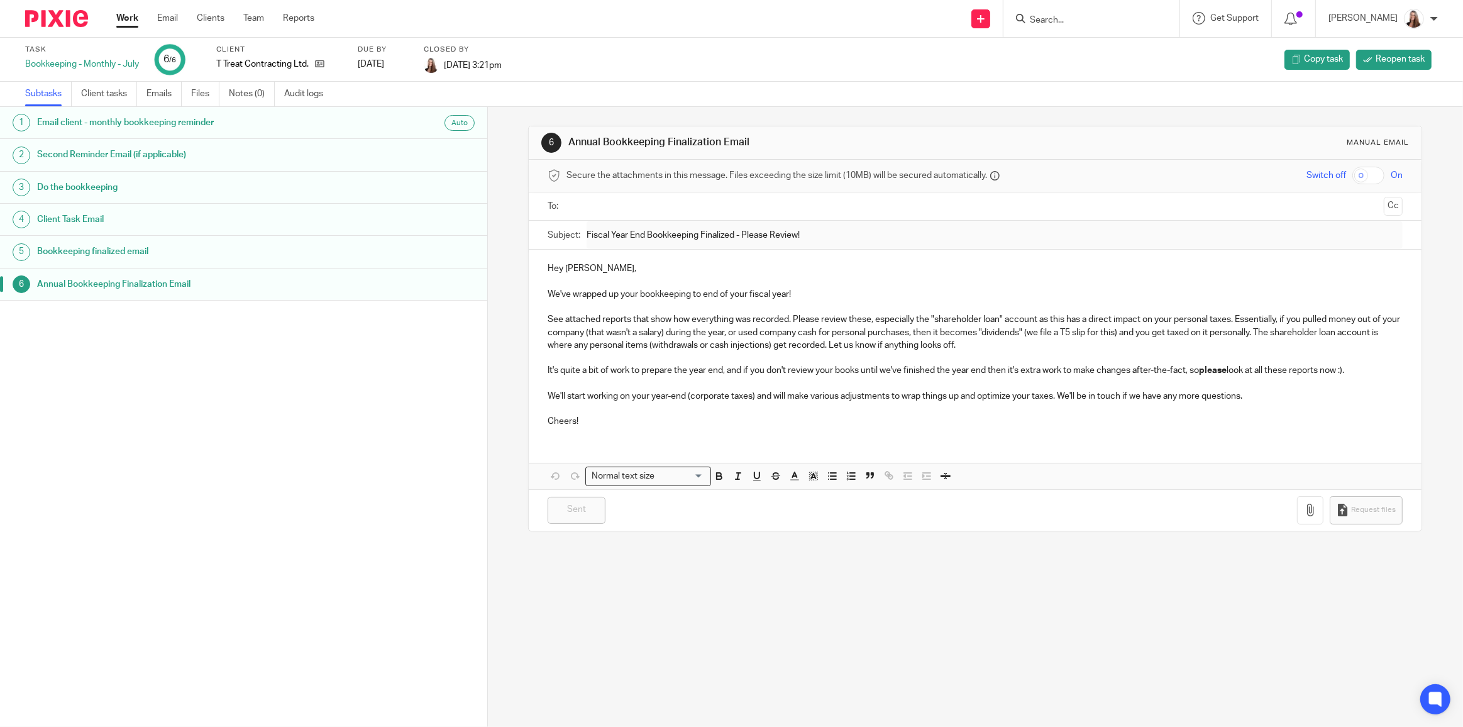
click at [586, 204] on input "text" at bounding box center [975, 206] width 808 height 14
click at [134, 22] on link "Work" at bounding box center [127, 18] width 22 height 13
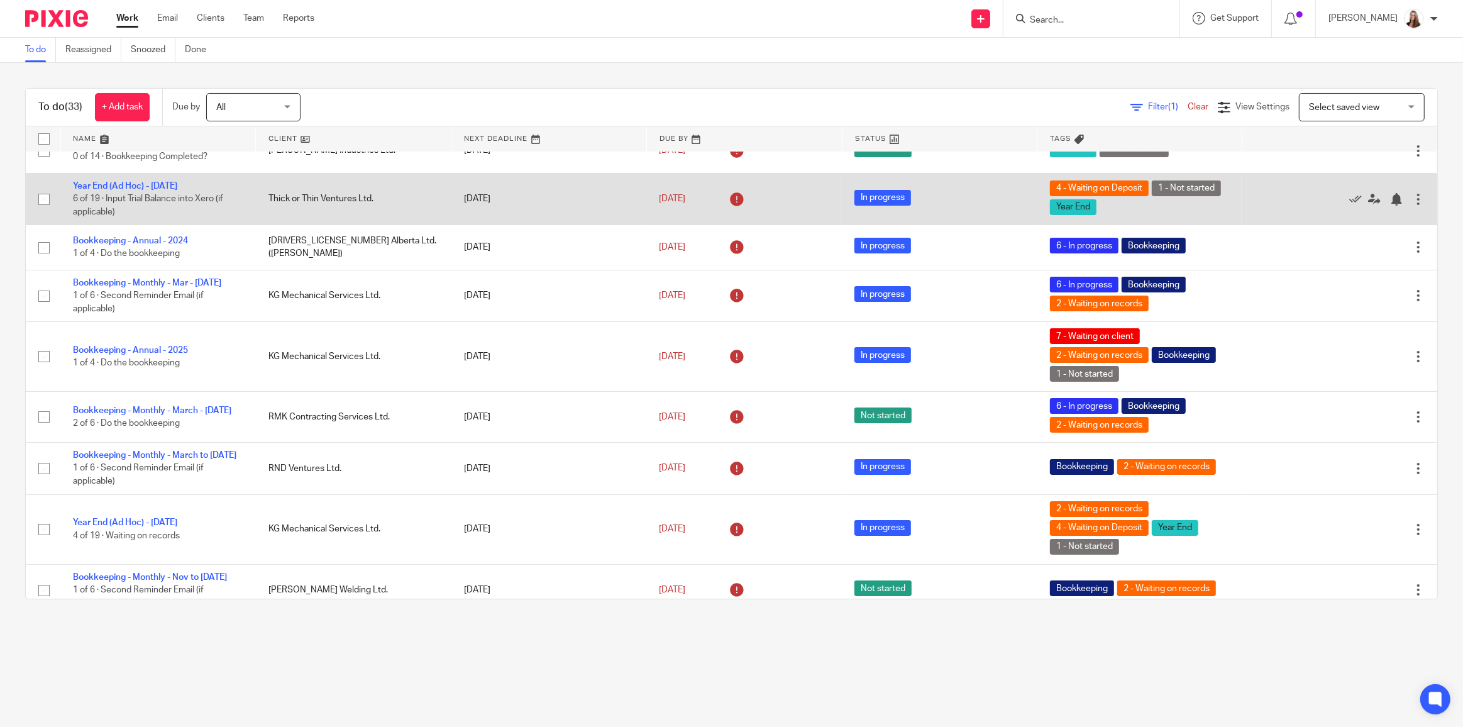
scroll to position [171, 0]
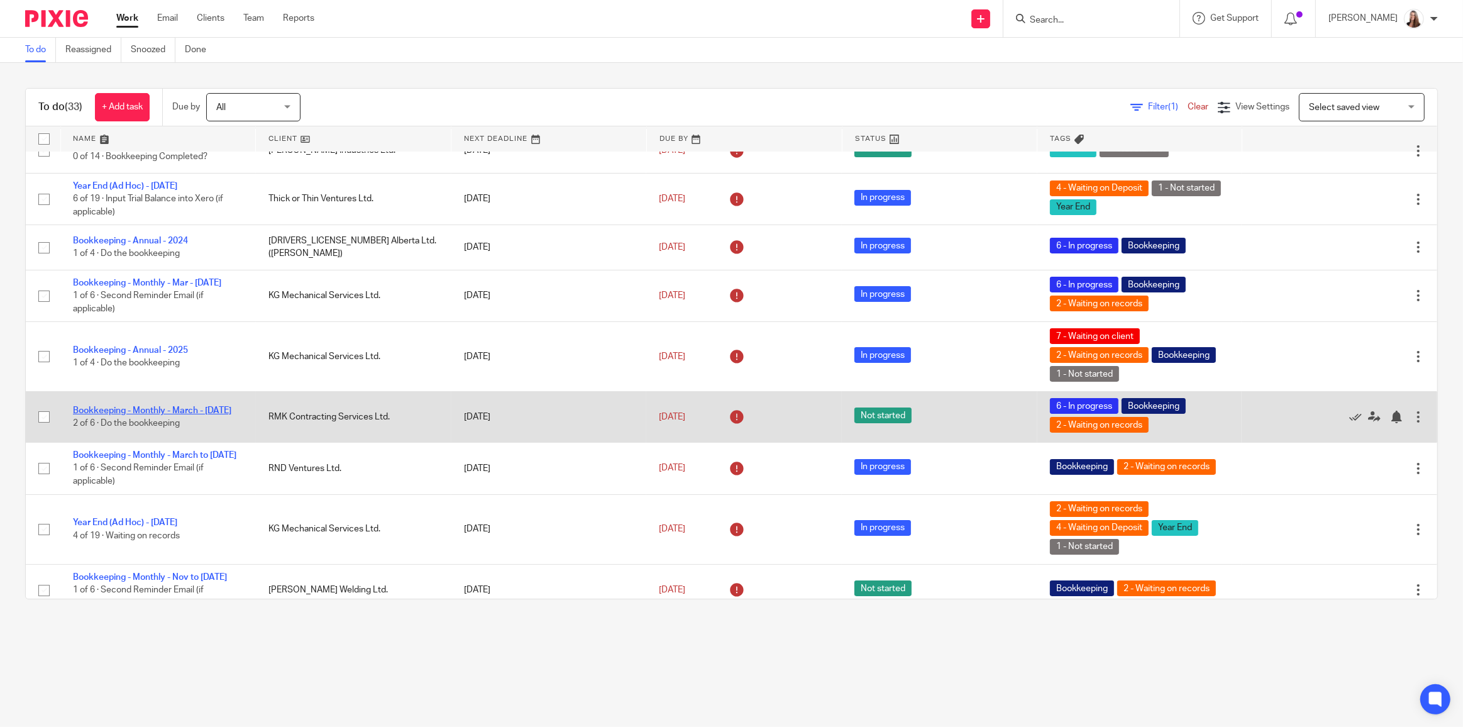
click at [183, 409] on link "Bookkeeping - Monthly - March - [DATE]" at bounding box center [152, 410] width 158 height 9
